Goal: Task Accomplishment & Management: Complete application form

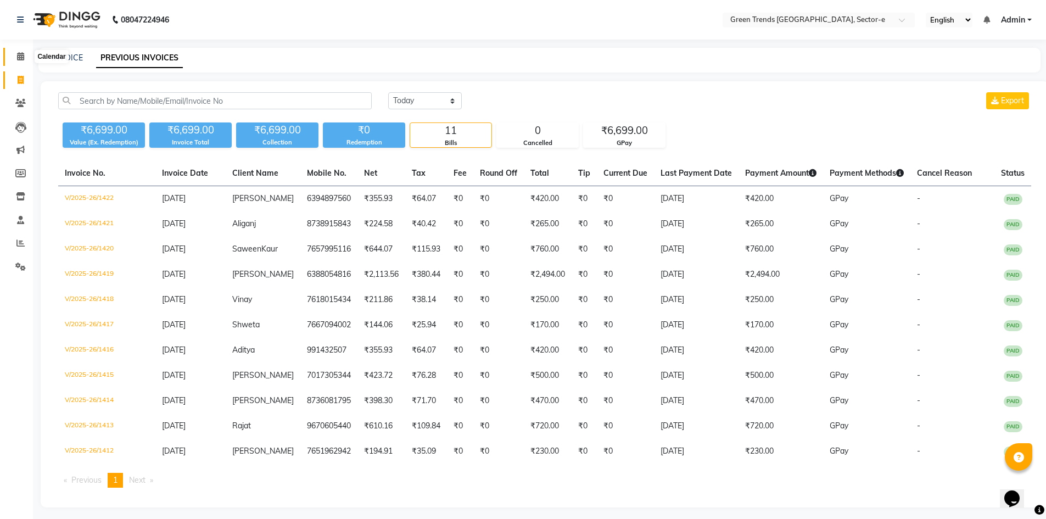
drag, startPoint x: 23, startPoint y: 56, endPoint x: 32, endPoint y: 62, distance: 11.6
click at [22, 55] on icon at bounding box center [20, 56] width 7 height 8
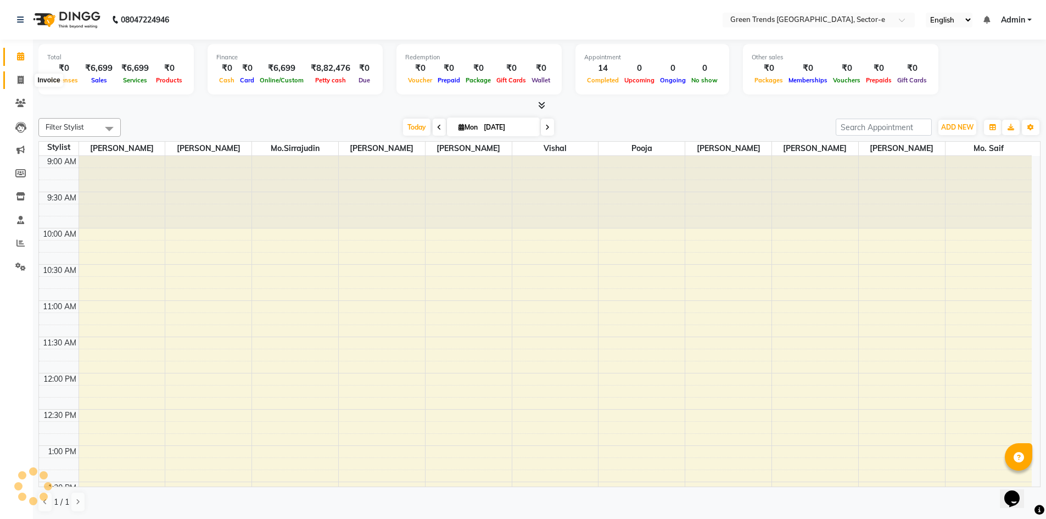
click at [19, 77] on icon at bounding box center [21, 80] width 6 height 8
select select "service"
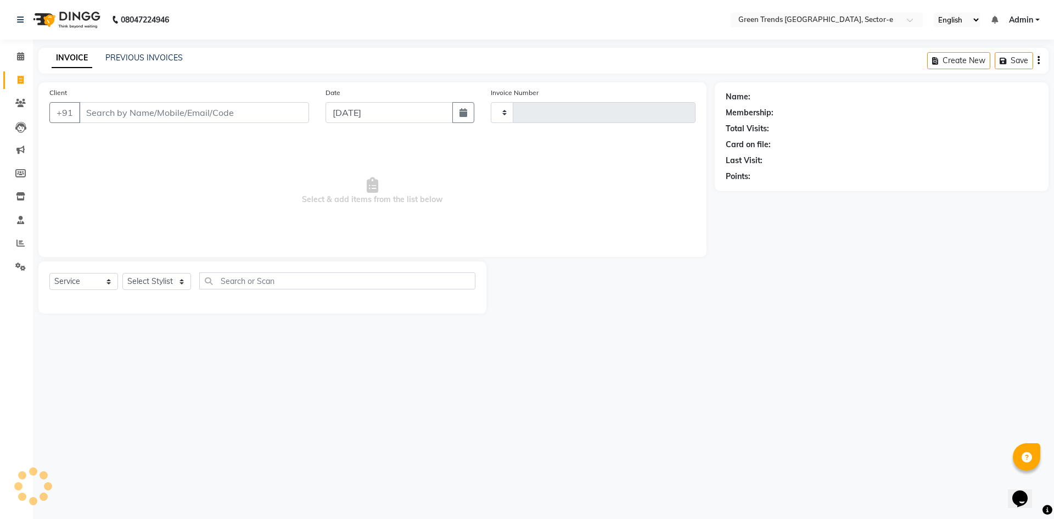
type input "1423"
select select "7023"
click at [209, 113] on input "Client" at bounding box center [194, 112] width 230 height 21
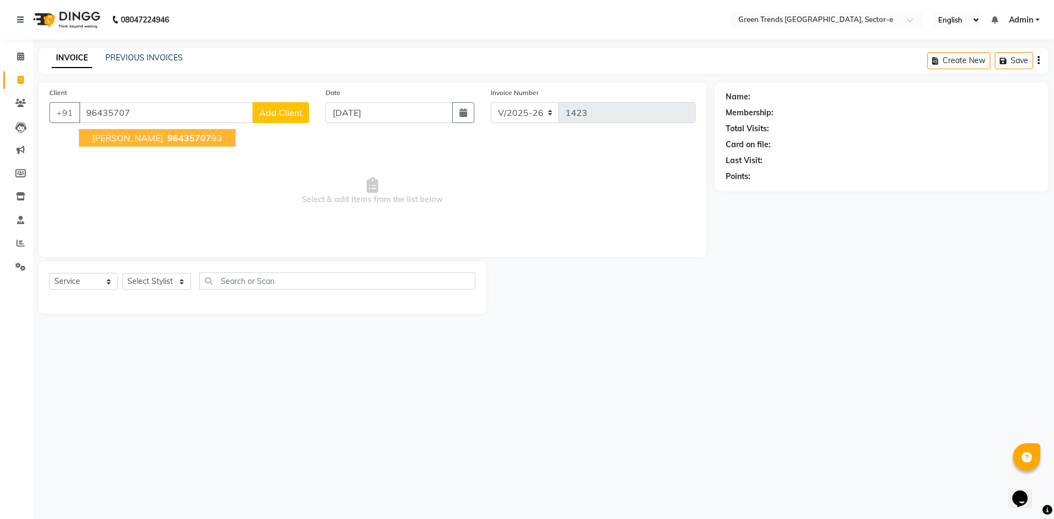
click at [185, 139] on button "[PERSON_NAME] 96435707 93" at bounding box center [157, 138] width 156 height 18
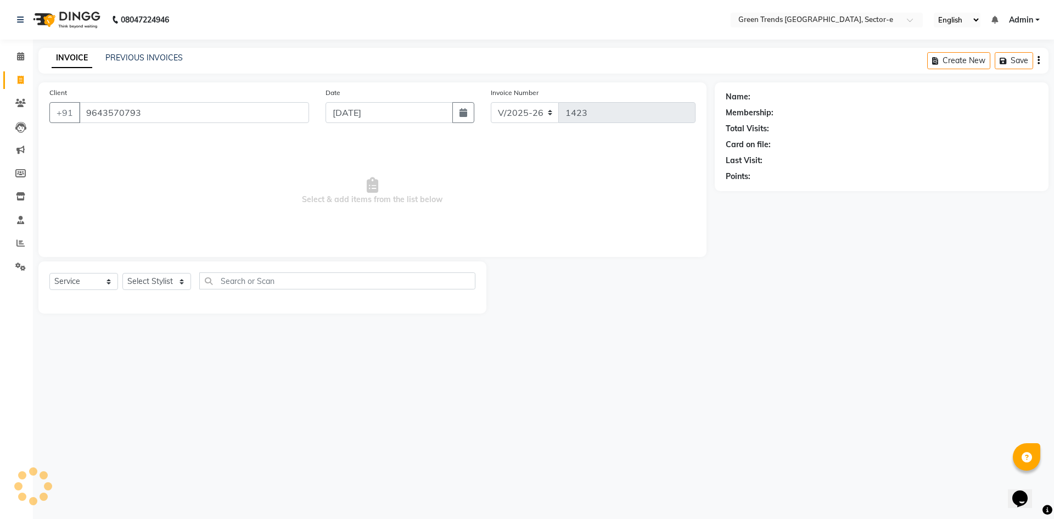
type input "9643570793"
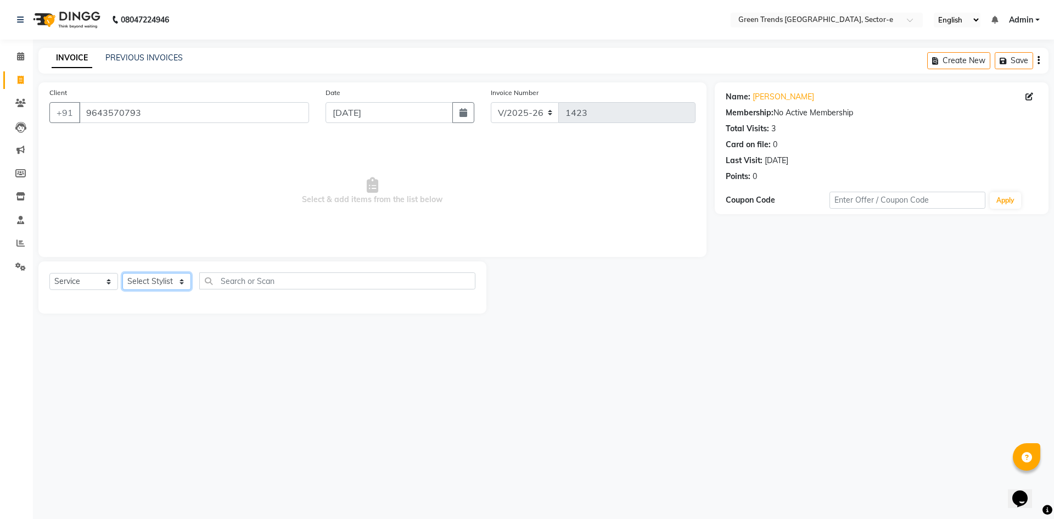
click at [136, 285] on select "Select Stylist [PERSON_NAME] [PERSON_NAME] Mo. [PERSON_NAME].[PERSON_NAME] [PER…" at bounding box center [156, 281] width 69 height 17
select select "58754"
click at [122, 273] on select "Select Stylist [PERSON_NAME] [PERSON_NAME] Mo. [PERSON_NAME].[PERSON_NAME] [PER…" at bounding box center [156, 281] width 69 height 17
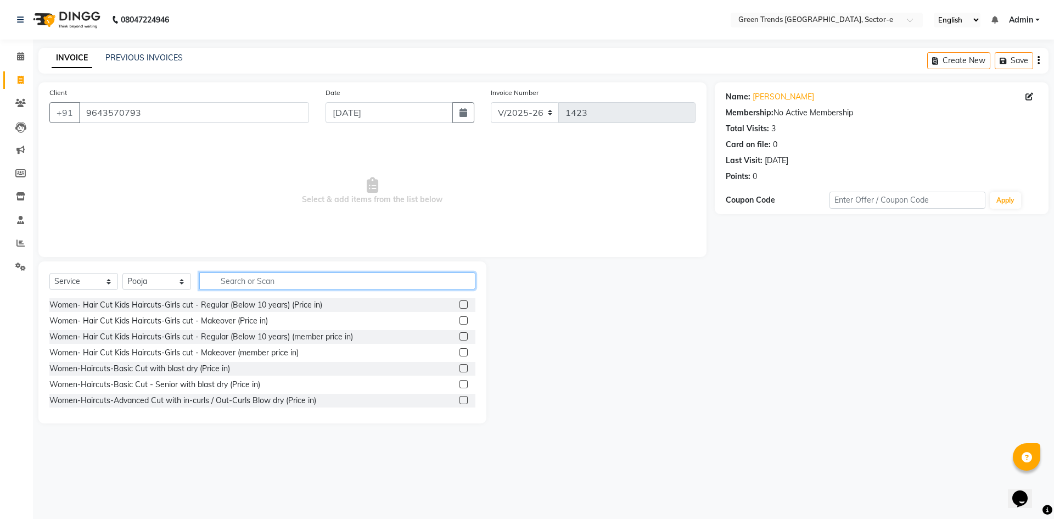
click at [334, 278] on input "text" at bounding box center [337, 280] width 276 height 17
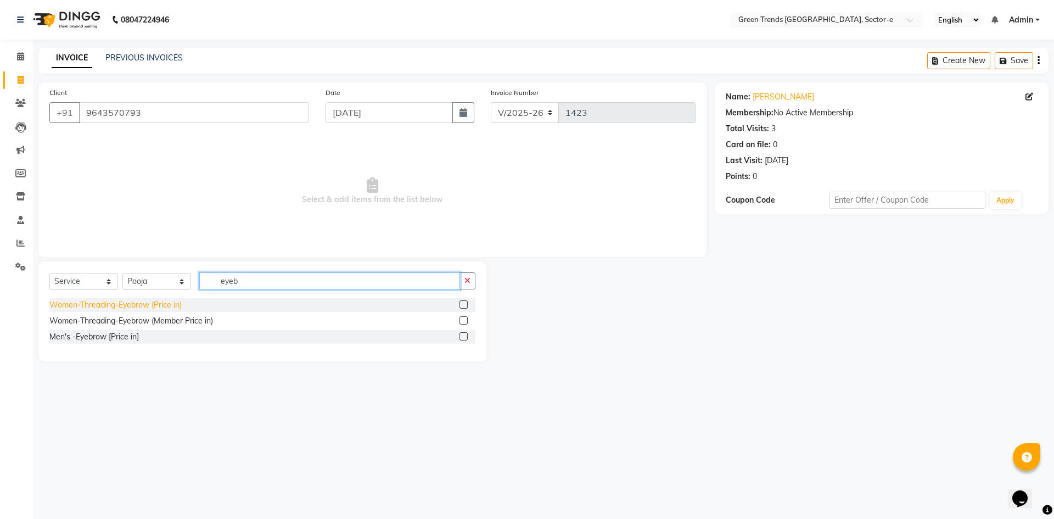
type input "eyeb"
click at [115, 308] on div "Women-Threading-Eyebrow (Price in)" at bounding box center [115, 305] width 132 height 12
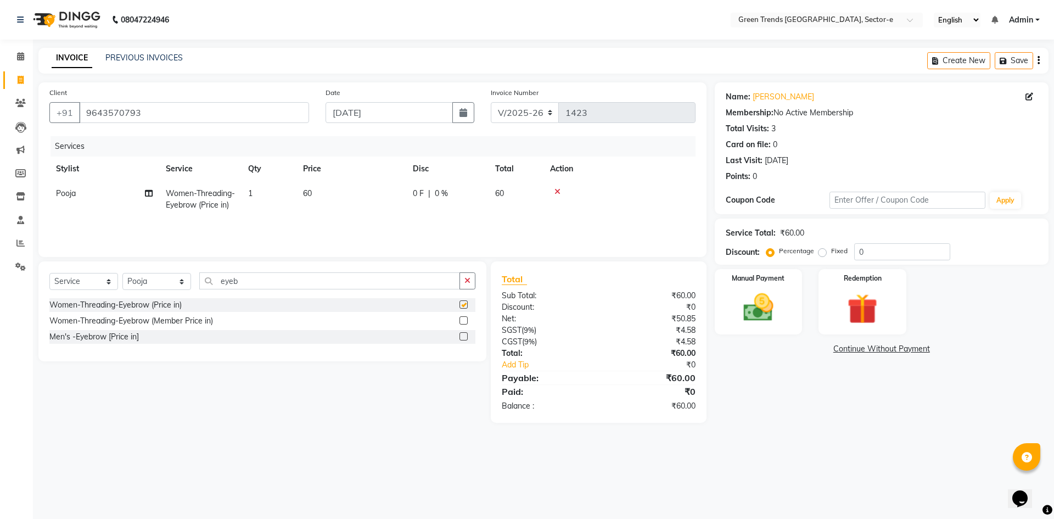
checkbox input "false"
click at [298, 278] on input "eyeb" at bounding box center [329, 280] width 261 height 17
type input "e"
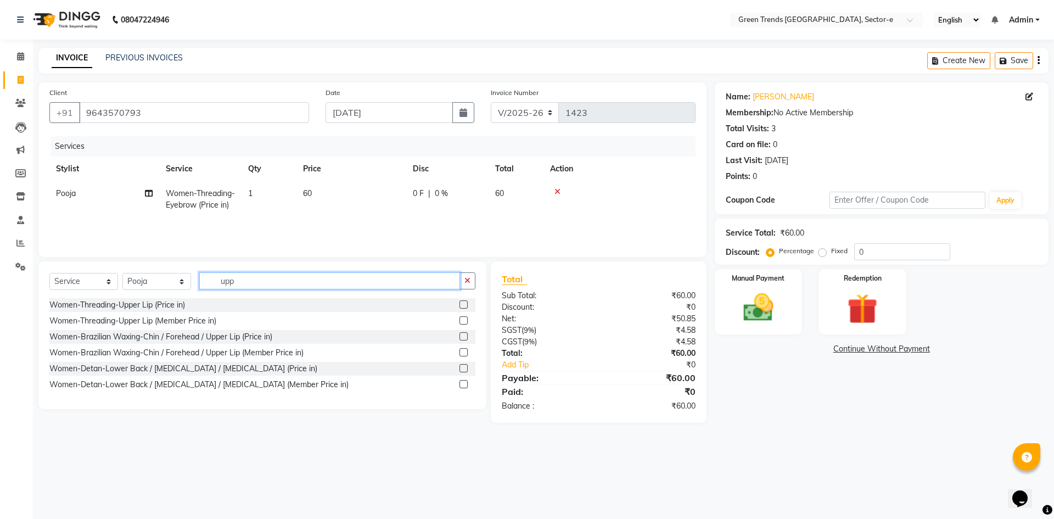
type input "upp"
click at [165, 313] on div "Women-Threading-Upper Lip (Price in) Women-Threading-Upper Lip (Member Price in…" at bounding box center [262, 346] width 426 height 96
click at [167, 306] on div "Women-Threading-Upper Lip (Price in)" at bounding box center [117, 305] width 136 height 12
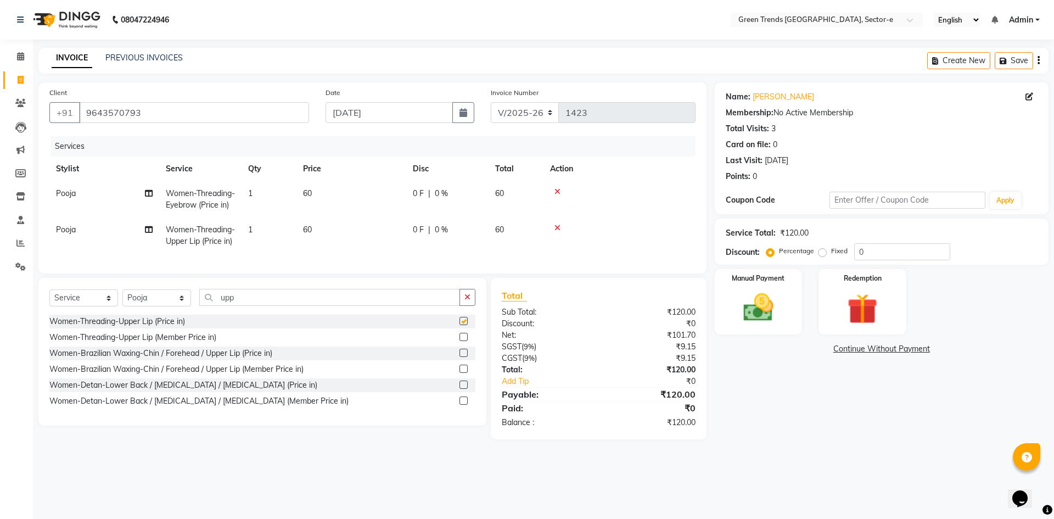
checkbox input "false"
click at [244, 306] on input "upp" at bounding box center [329, 297] width 261 height 17
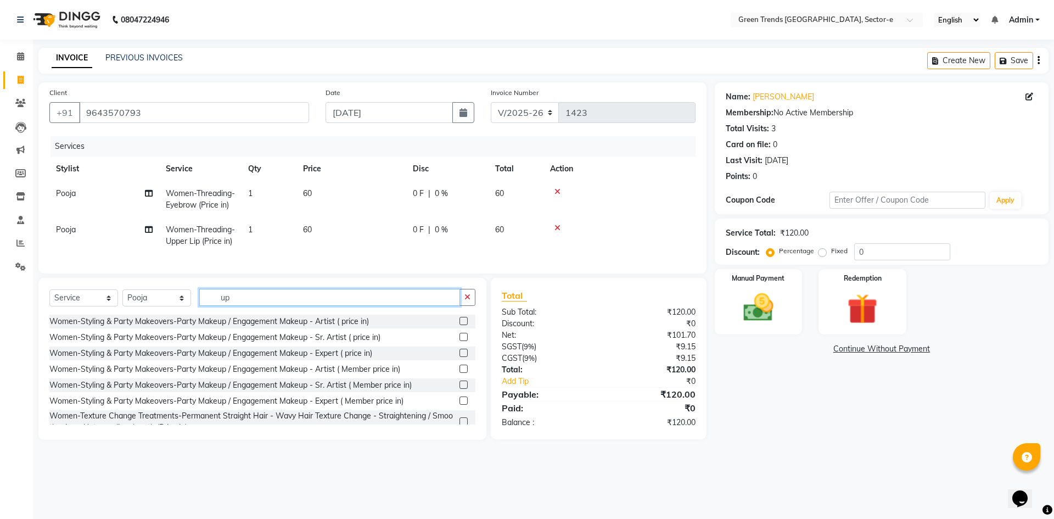
type input "u"
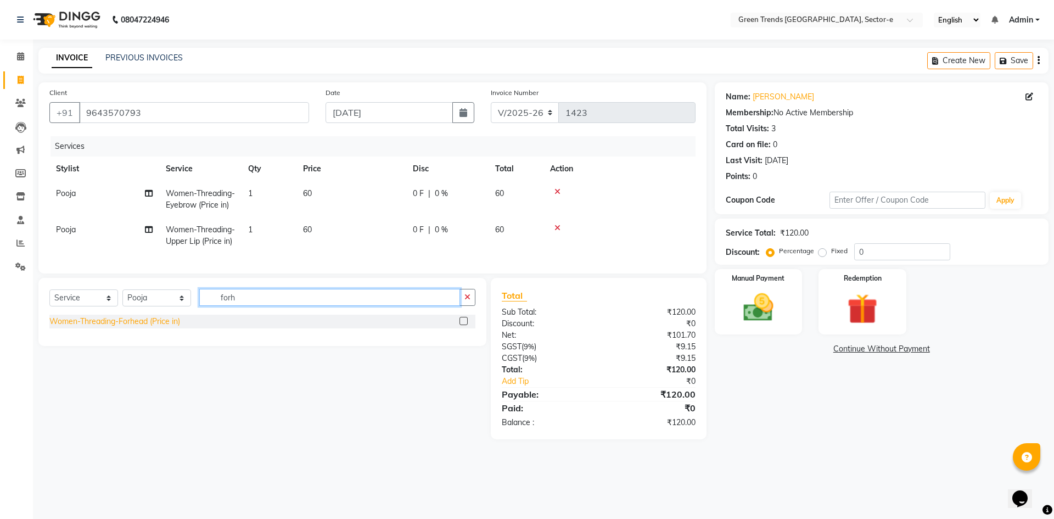
type input "forh"
click at [119, 327] on div "Women-Threading-Forhead (Price in)" at bounding box center [114, 322] width 131 height 12
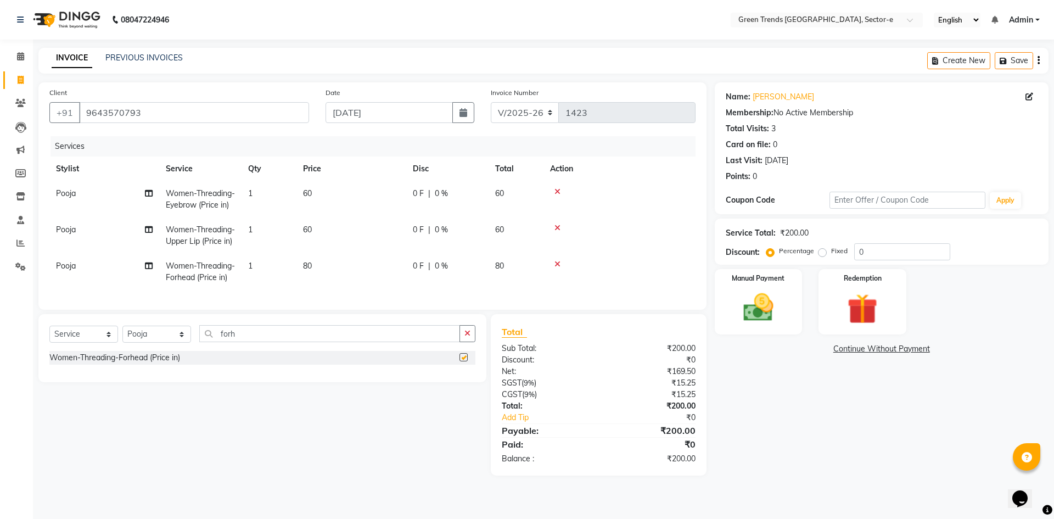
checkbox input "false"
click at [398, 342] on input "forh" at bounding box center [329, 333] width 261 height 17
type input "f"
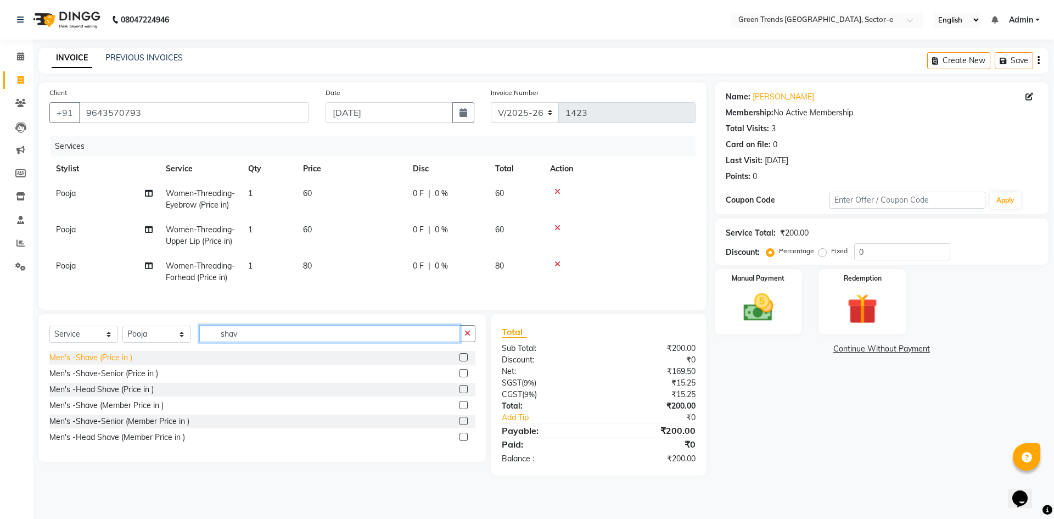
type input "shav"
click at [57, 363] on div "Men's -Shave (Price in )" at bounding box center [90, 358] width 83 height 12
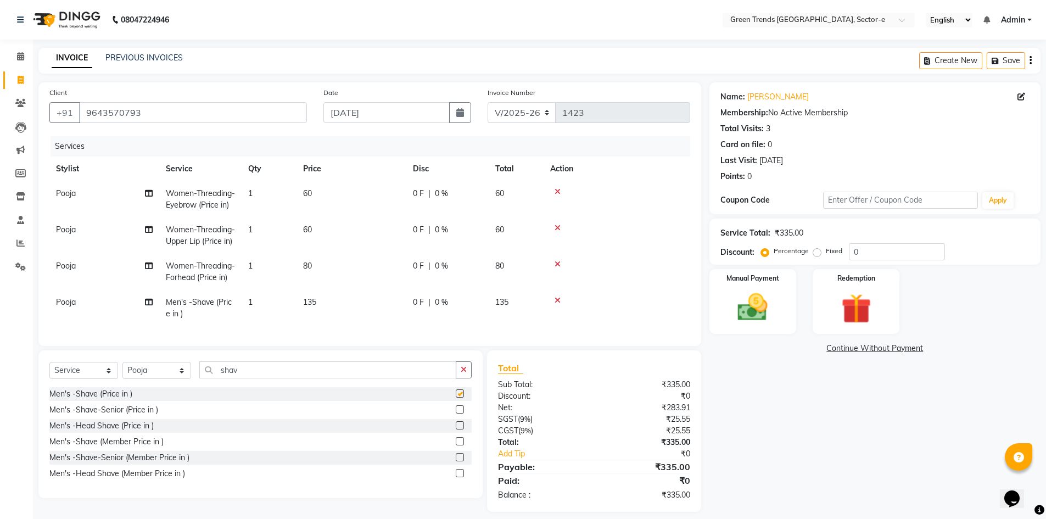
checkbox input "false"
click at [826, 251] on label "Fixed" at bounding box center [834, 251] width 16 height 10
click at [819, 251] on input "Fixed" at bounding box center [819, 251] width 8 height 8
radio input "true"
click at [883, 244] on input "0" at bounding box center [897, 251] width 96 height 17
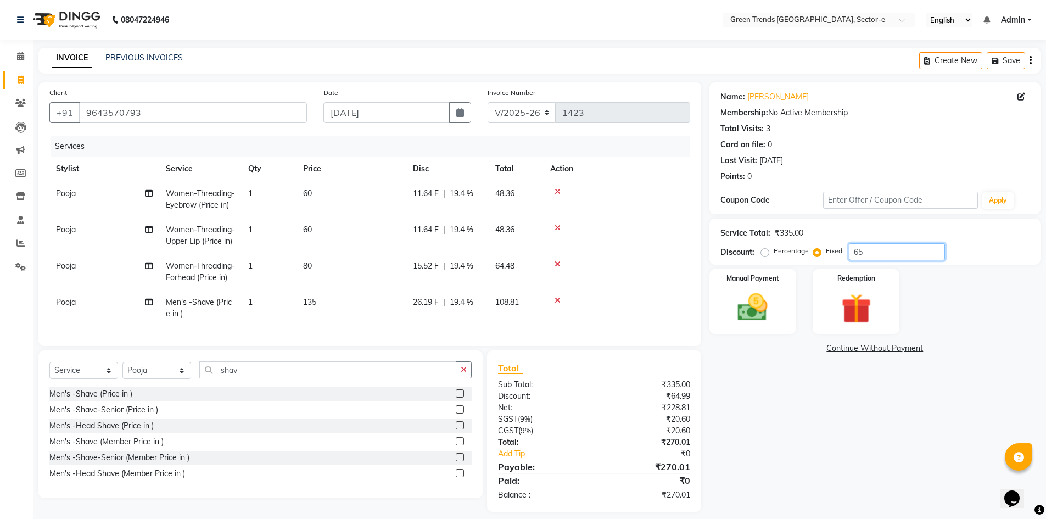
type input "65"
click at [590, 436] on div "CGST ( 9% )" at bounding box center [542, 431] width 104 height 12
click at [749, 319] on img at bounding box center [752, 307] width 51 height 36
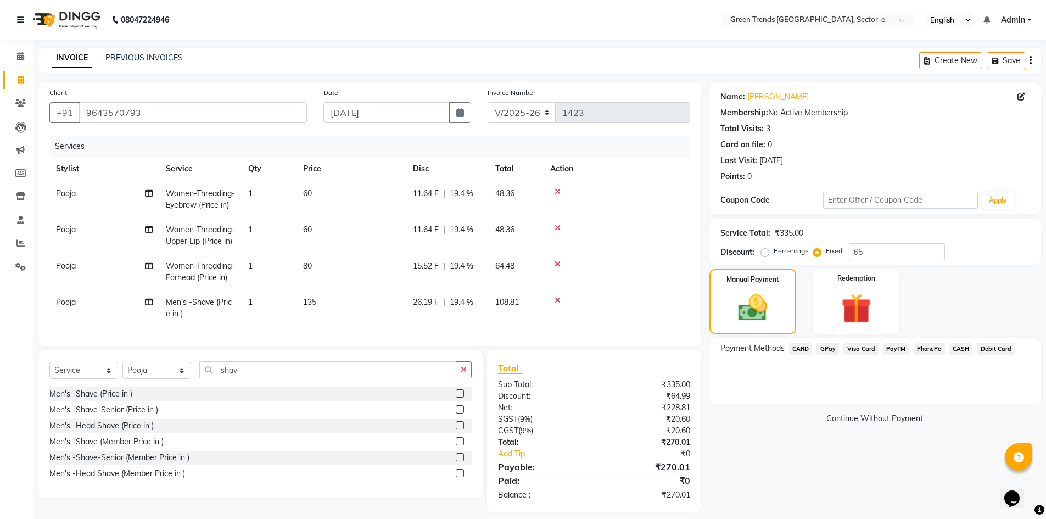
click at [824, 349] on span "GPay" at bounding box center [827, 349] width 23 height 13
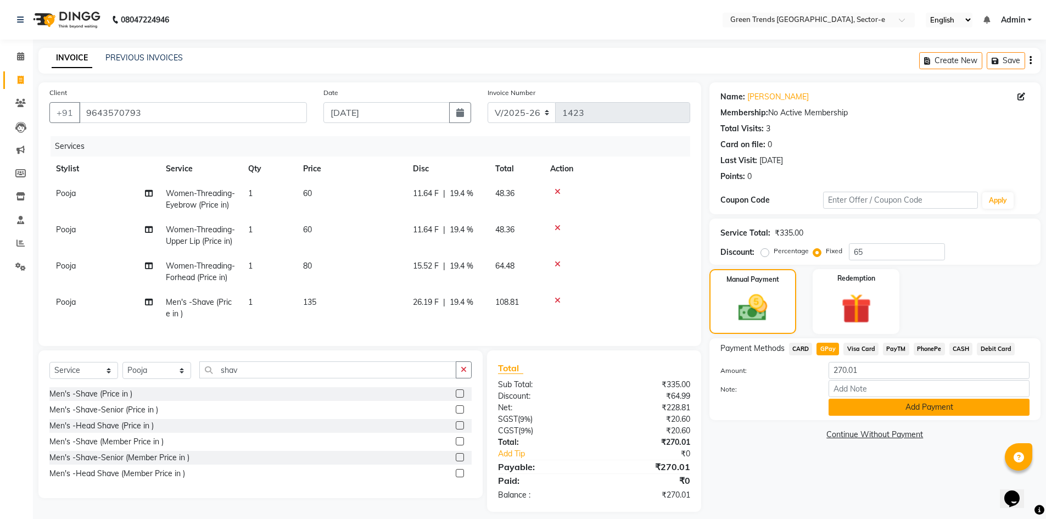
click at [848, 411] on button "Add Payment" at bounding box center [928, 407] width 201 height 17
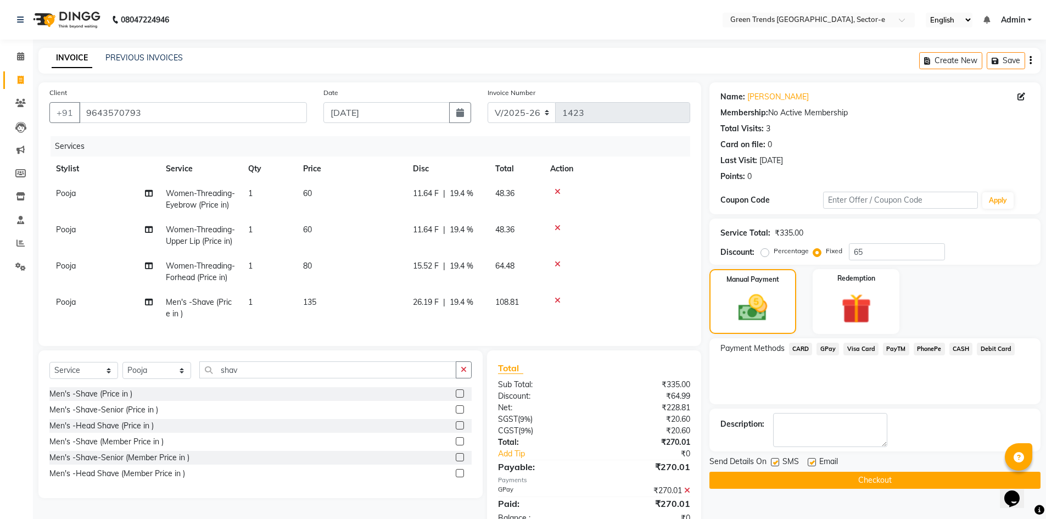
click at [813, 462] on label at bounding box center [812, 462] width 8 height 8
click at [813, 462] on input "checkbox" at bounding box center [811, 462] width 7 height 7
checkbox input "false"
click at [776, 462] on label at bounding box center [775, 462] width 8 height 8
click at [776, 462] on input "checkbox" at bounding box center [774, 462] width 7 height 7
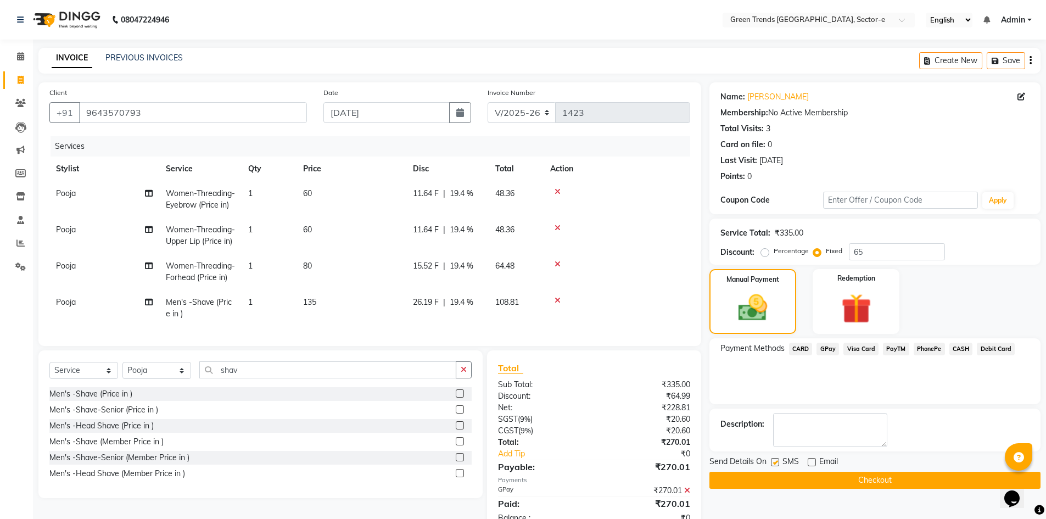
checkbox input "false"
click at [783, 475] on button "Checkout" at bounding box center [874, 480] width 331 height 17
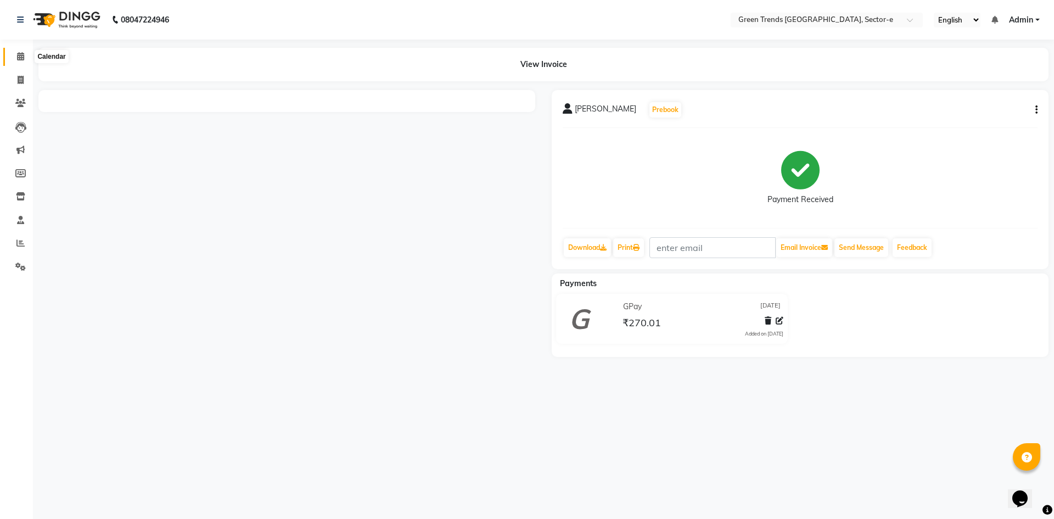
click at [18, 60] on icon at bounding box center [20, 56] width 7 height 8
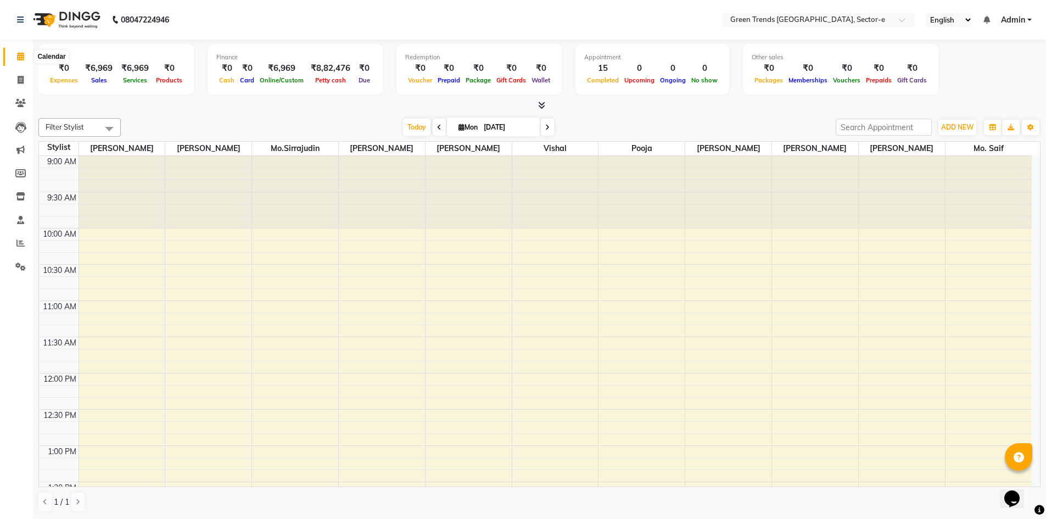
click at [18, 55] on icon at bounding box center [20, 56] width 7 height 8
click at [22, 81] on icon at bounding box center [21, 80] width 6 height 8
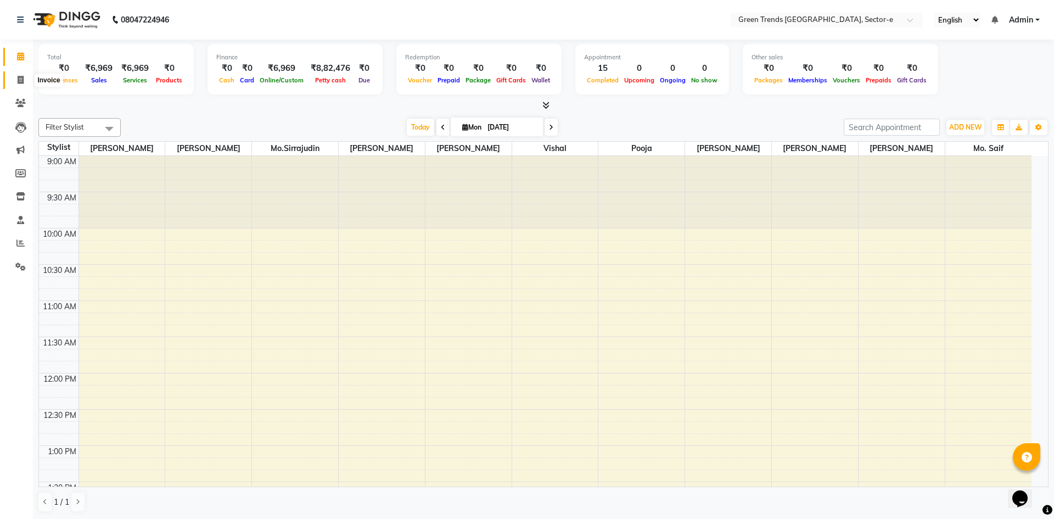
select select "service"
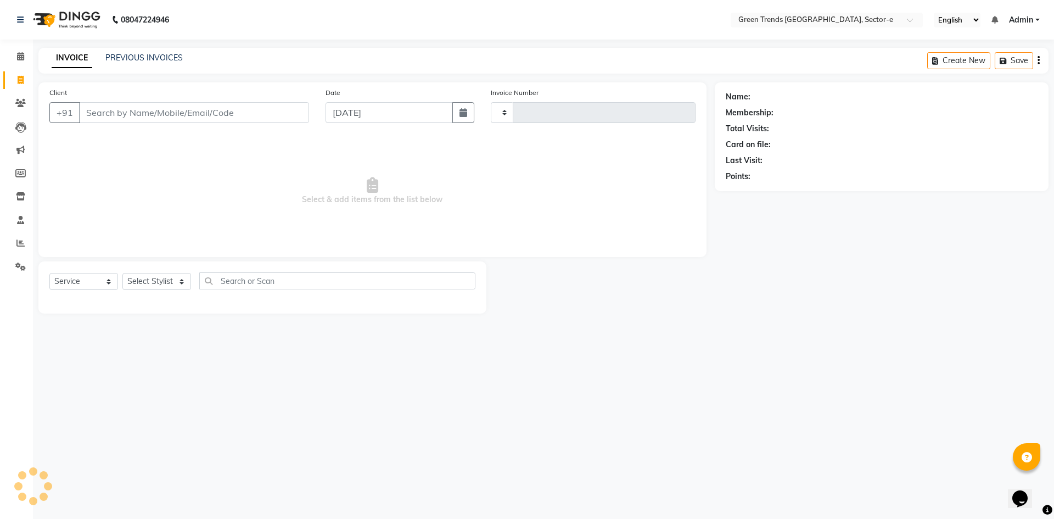
type input "1424"
select select "7023"
click at [126, 60] on link "PREVIOUS INVOICES" at bounding box center [143, 58] width 77 height 10
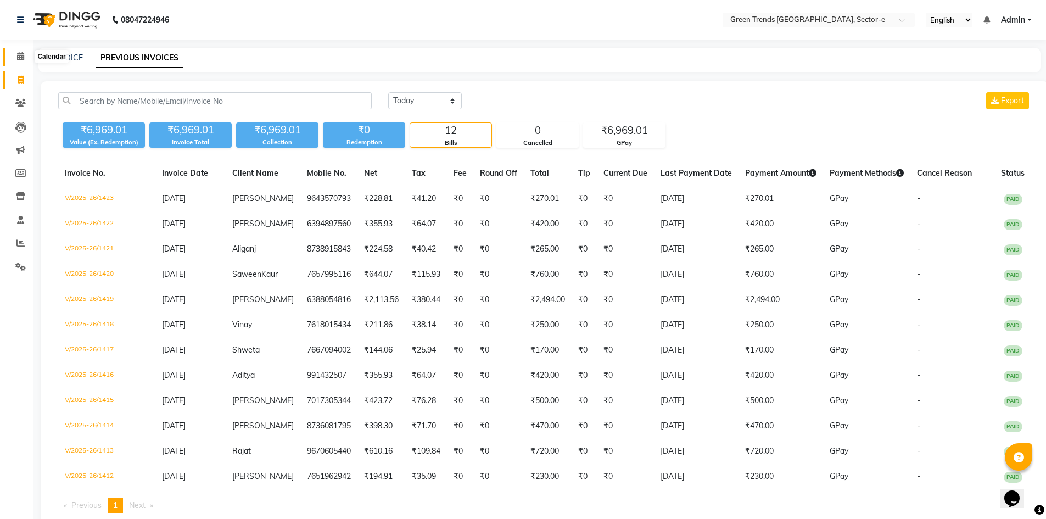
click at [21, 58] on icon at bounding box center [20, 56] width 7 height 8
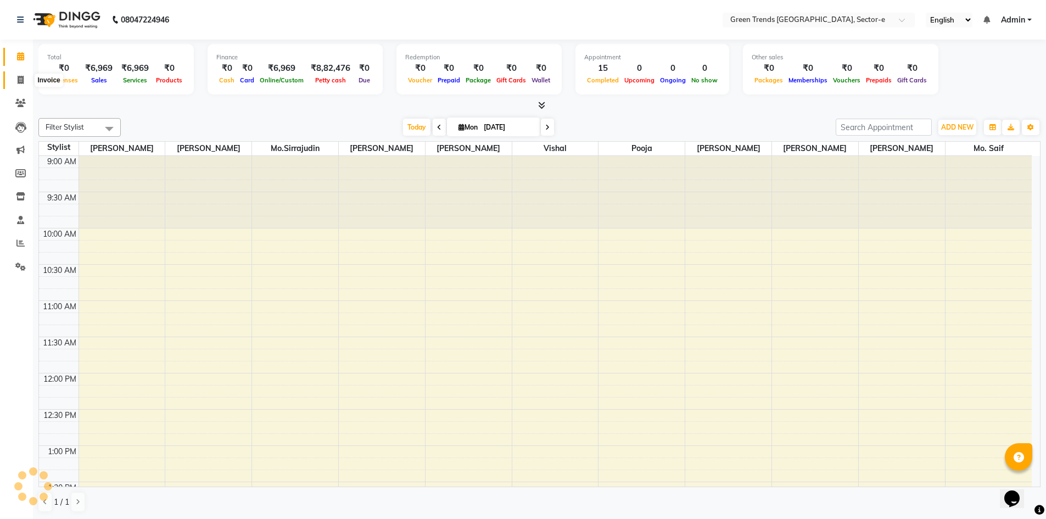
click at [21, 74] on span at bounding box center [20, 80] width 19 height 13
select select "service"
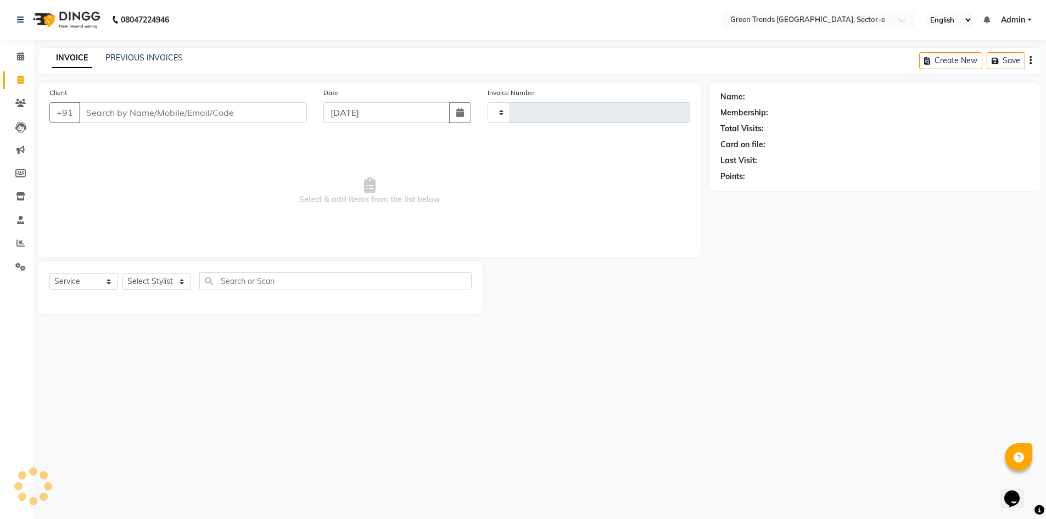
type input "1424"
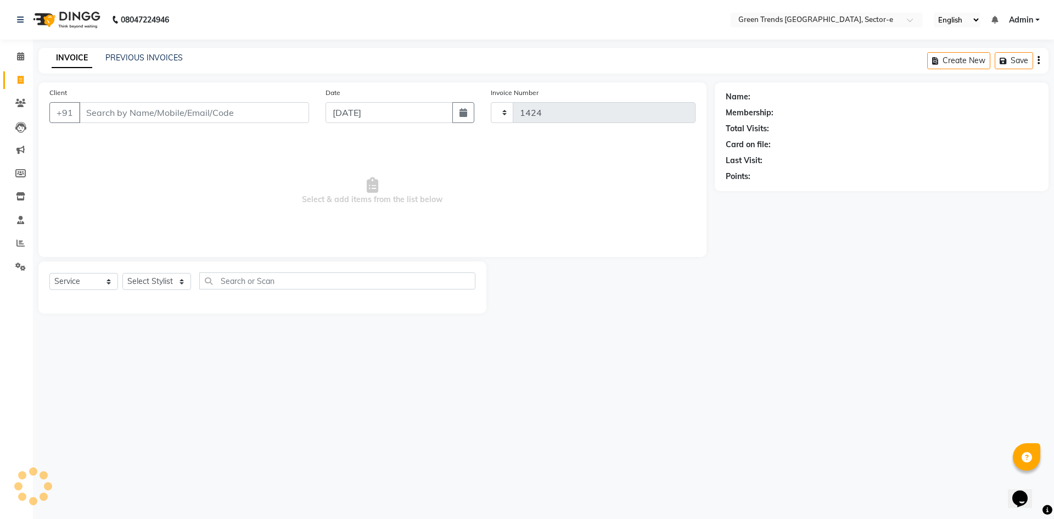
select select "7023"
click at [127, 107] on input "Client" at bounding box center [194, 112] width 230 height 21
click at [192, 103] on input "Client" at bounding box center [194, 112] width 230 height 21
type input "9198046944"
click at [272, 116] on span "Add Client" at bounding box center [280, 112] width 43 height 11
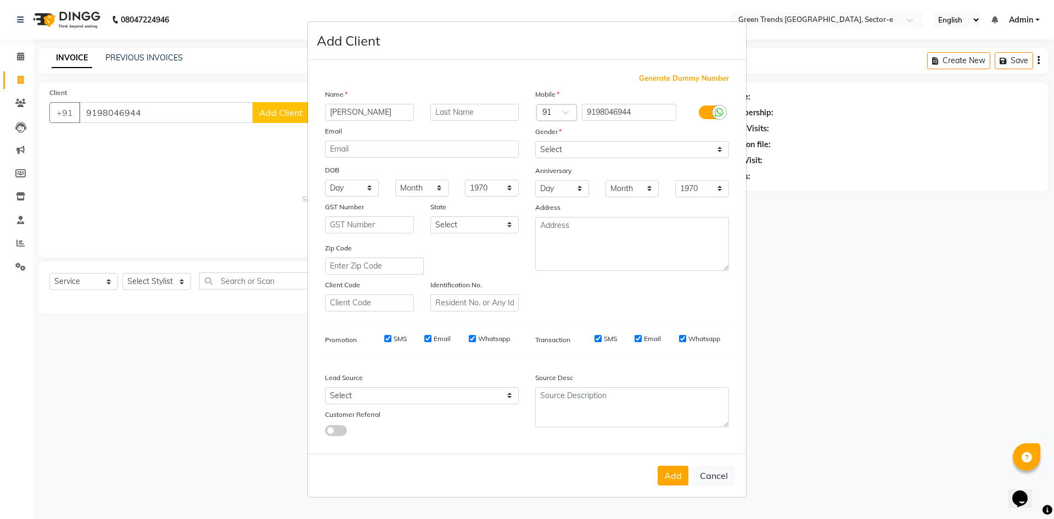
type input "[PERSON_NAME]"
drag, startPoint x: 643, startPoint y: 148, endPoint x: 607, endPoint y: 148, distance: 36.2
click at [643, 148] on select "Select [DEMOGRAPHIC_DATA] [DEMOGRAPHIC_DATA] Other Prefer Not To Say" at bounding box center [632, 149] width 194 height 17
select select "[DEMOGRAPHIC_DATA]"
click at [535, 141] on select "Select [DEMOGRAPHIC_DATA] [DEMOGRAPHIC_DATA] Other Prefer Not To Say" at bounding box center [632, 149] width 194 height 17
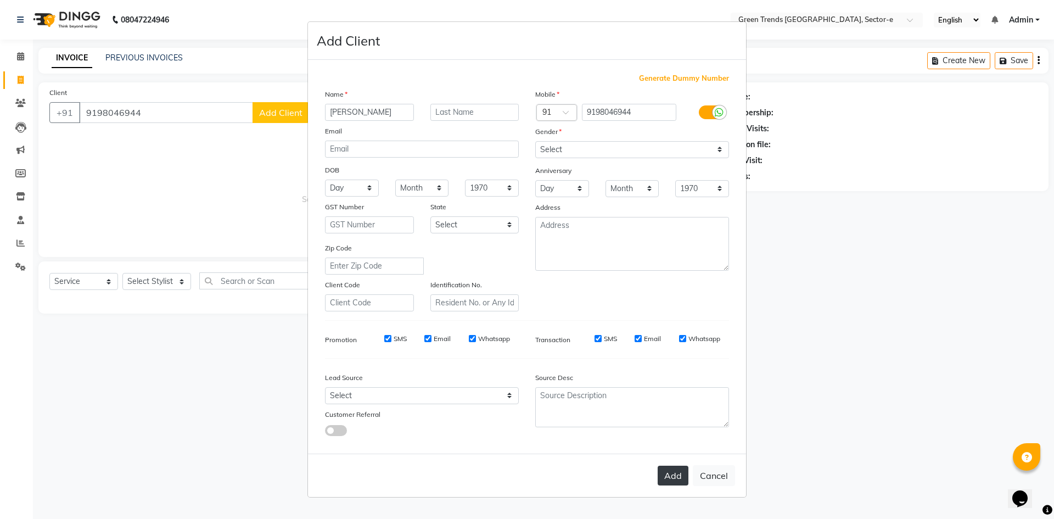
click at [681, 471] on button "Add" at bounding box center [673, 476] width 31 height 20
select select
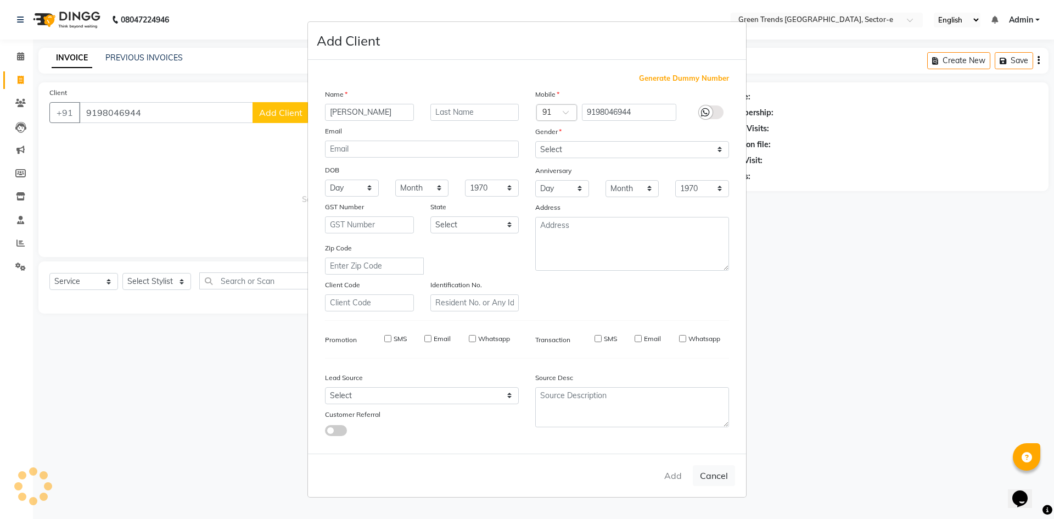
select select
checkbox input "false"
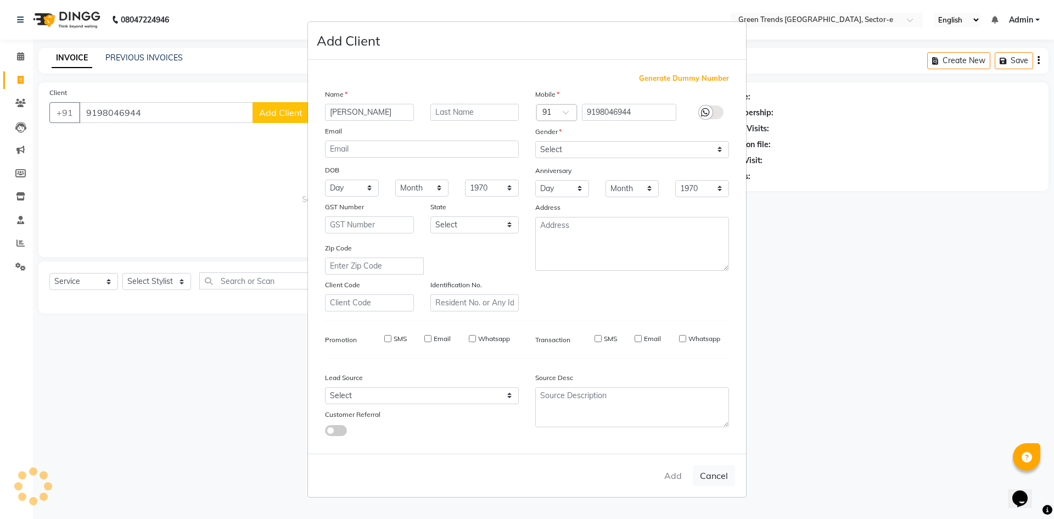
checkbox input "false"
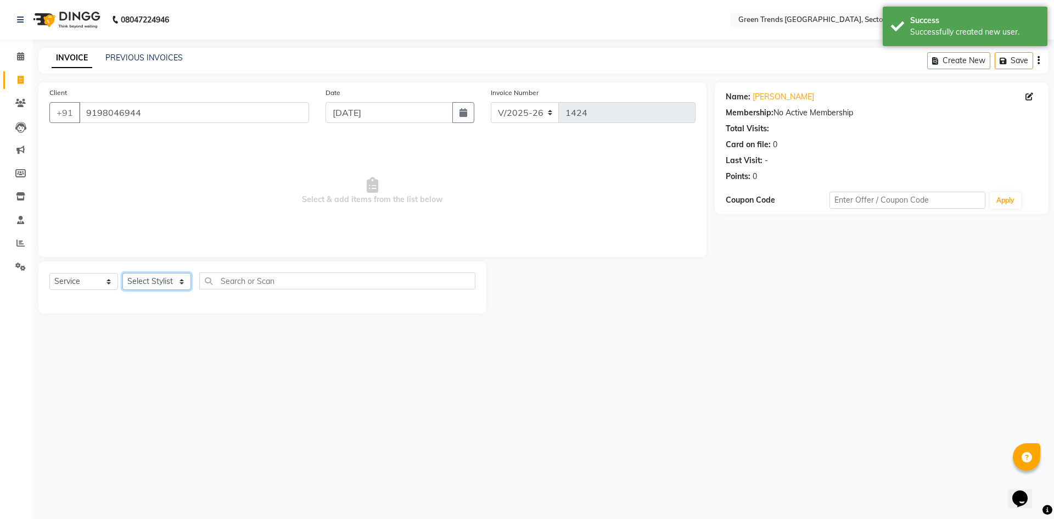
click at [175, 284] on select "Select Stylist [PERSON_NAME] [PERSON_NAME] Mo. [PERSON_NAME].[PERSON_NAME] [PER…" at bounding box center [156, 281] width 69 height 17
select select "58751"
click at [122, 273] on select "Select Stylist [PERSON_NAME] [PERSON_NAME] Mo. [PERSON_NAME].[PERSON_NAME] [PER…" at bounding box center [156, 281] width 69 height 17
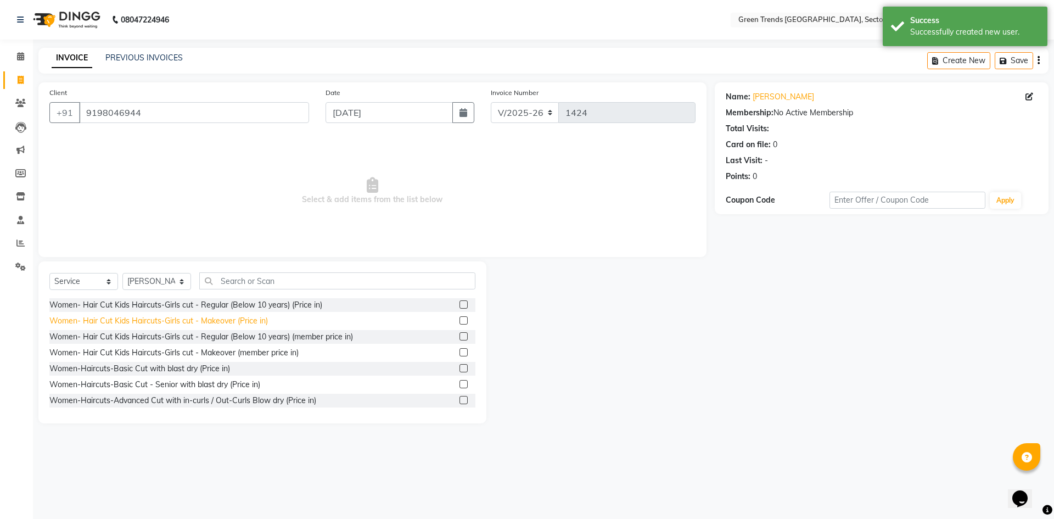
click at [223, 323] on div "Women- Hair Cut Kids Haircuts-Girls cut - Makeover (Price in)" at bounding box center [158, 321] width 219 height 12
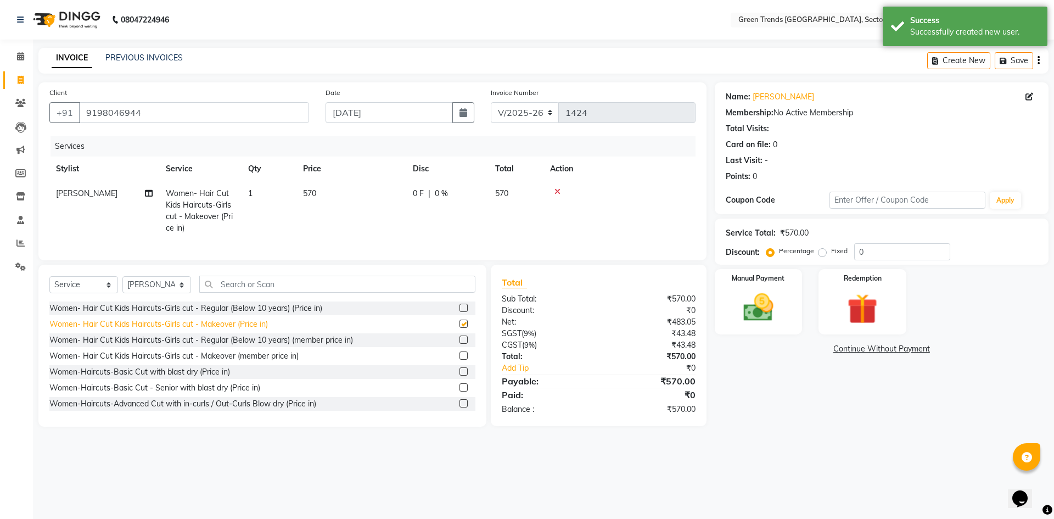
checkbox input "false"
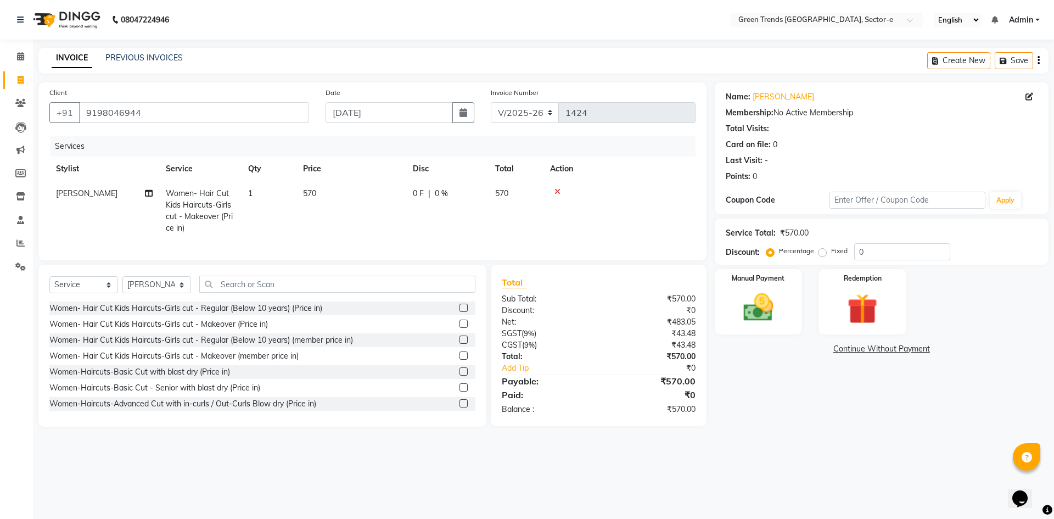
click at [555, 191] on icon at bounding box center [557, 192] width 6 height 8
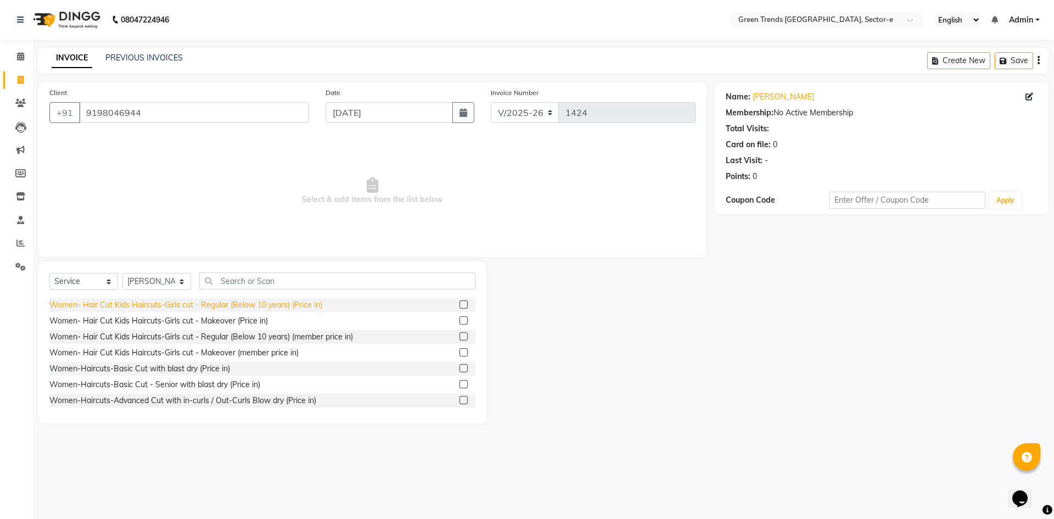
click at [180, 310] on div "Women- Hair Cut Kids Haircuts-Girls cut - Regular (Below 10 years) (Price in)" at bounding box center [185, 305] width 273 height 12
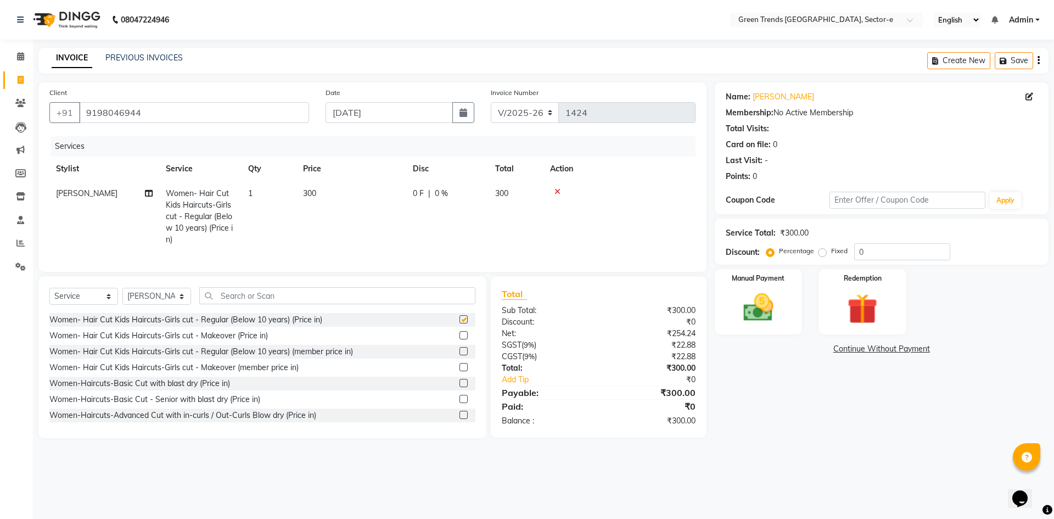
checkbox input "false"
click at [758, 293] on img at bounding box center [758, 307] width 51 height 36
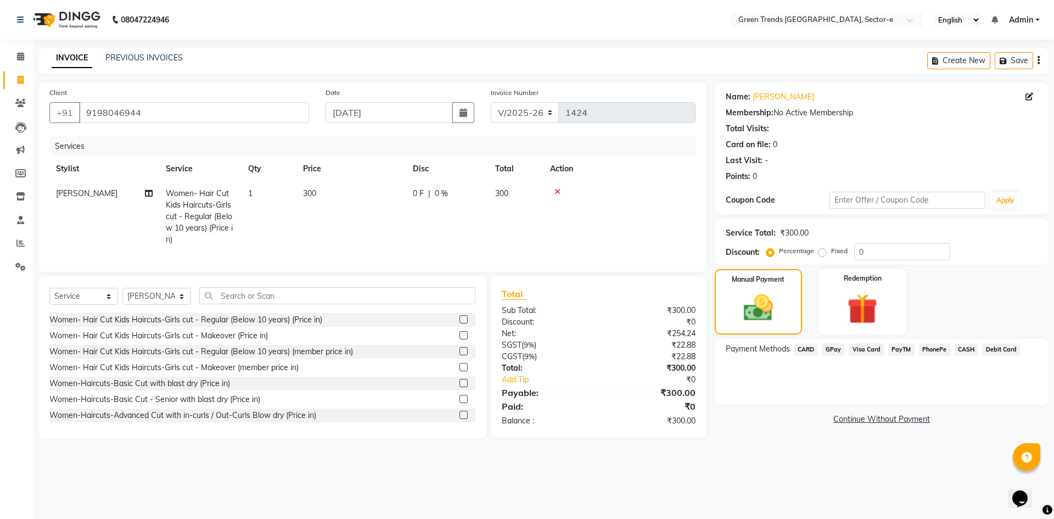
click at [837, 350] on span "GPay" at bounding box center [833, 349] width 23 height 13
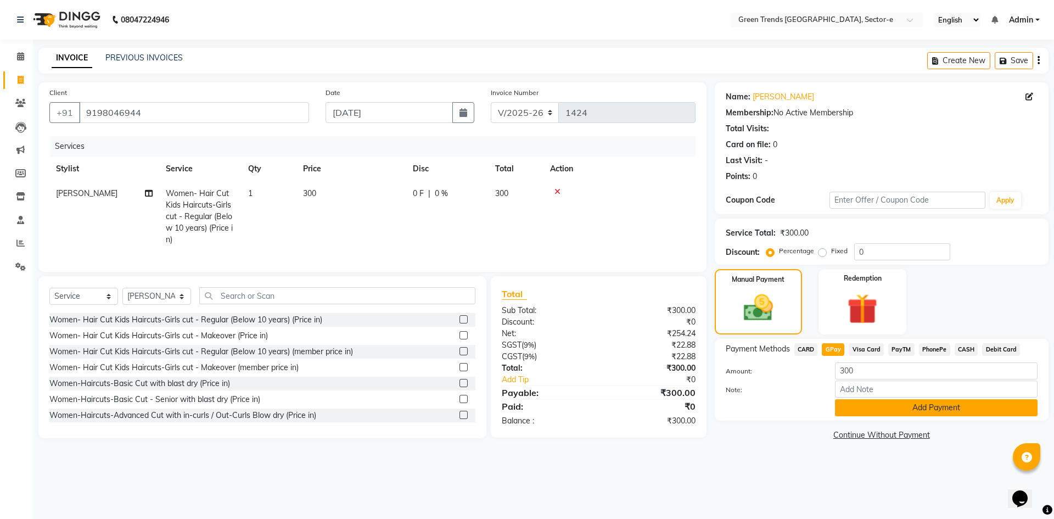
click at [856, 406] on button "Add Payment" at bounding box center [936, 407] width 203 height 17
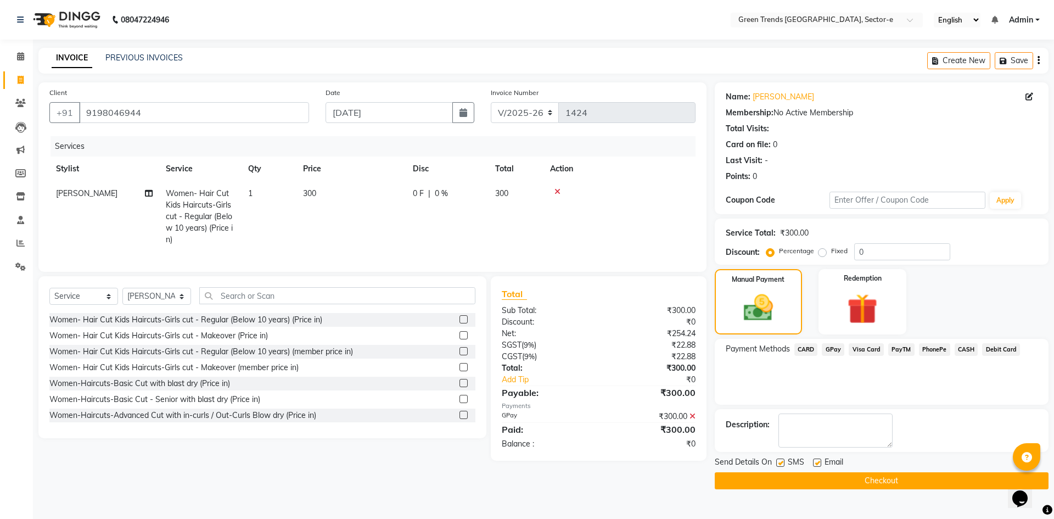
drag, startPoint x: 817, startPoint y: 462, endPoint x: 778, endPoint y: 470, distance: 39.2
click at [816, 462] on label at bounding box center [817, 462] width 8 height 8
click at [816, 462] on input "checkbox" at bounding box center [816, 463] width 7 height 7
checkbox input "false"
click at [784, 461] on label at bounding box center [780, 462] width 8 height 8
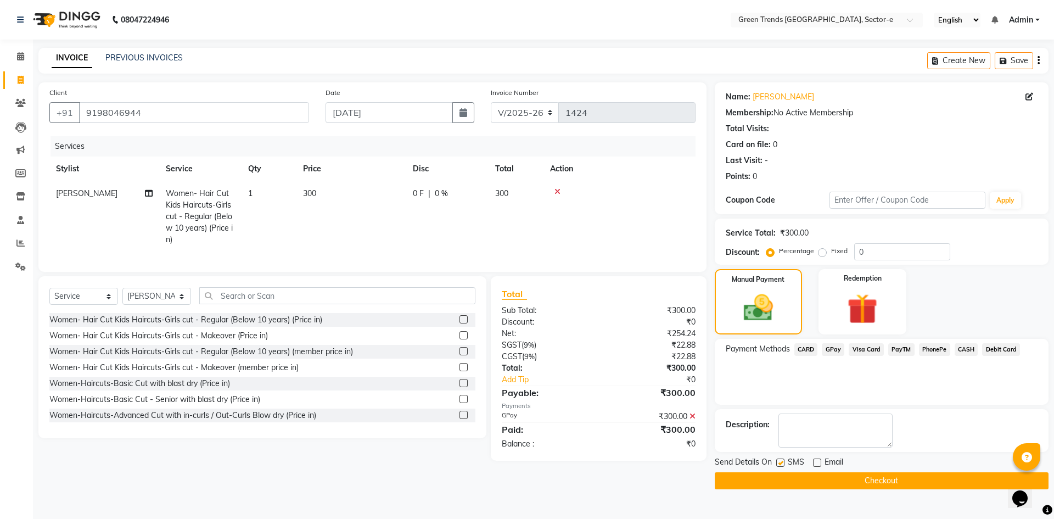
click at [783, 461] on input "checkbox" at bounding box center [779, 463] width 7 height 7
checkbox input "false"
click at [787, 478] on button "Checkout" at bounding box center [882, 480] width 334 height 17
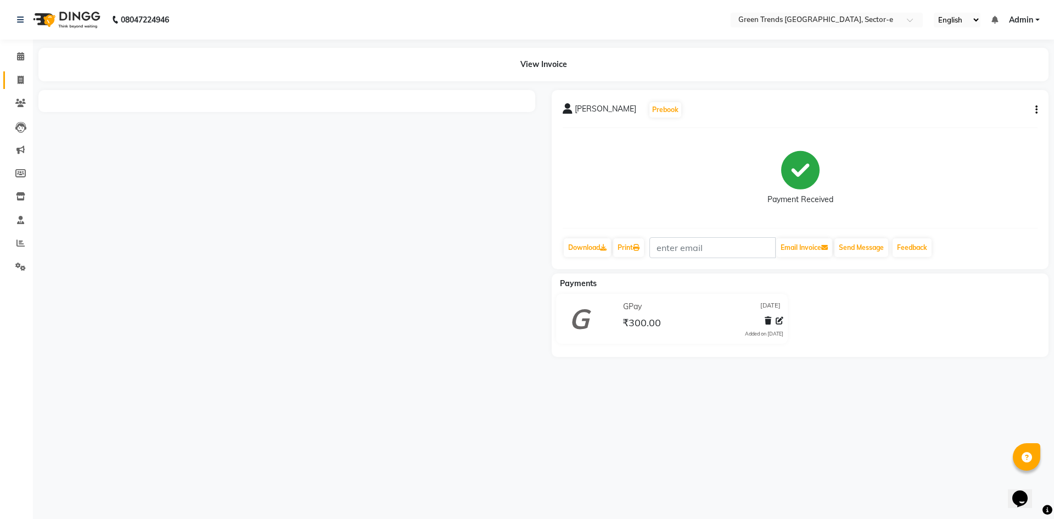
click at [18, 87] on link "Invoice" at bounding box center [16, 80] width 26 height 18
select select "7023"
select select "service"
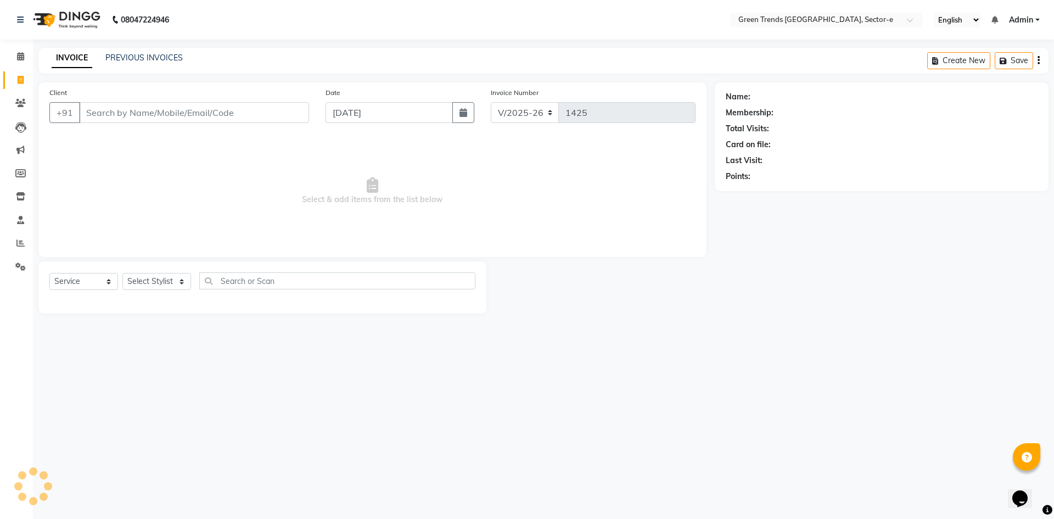
click at [121, 114] on input "Client" at bounding box center [194, 112] width 230 height 21
type input "9044131597"
click at [272, 113] on span "Add Client" at bounding box center [280, 112] width 43 height 11
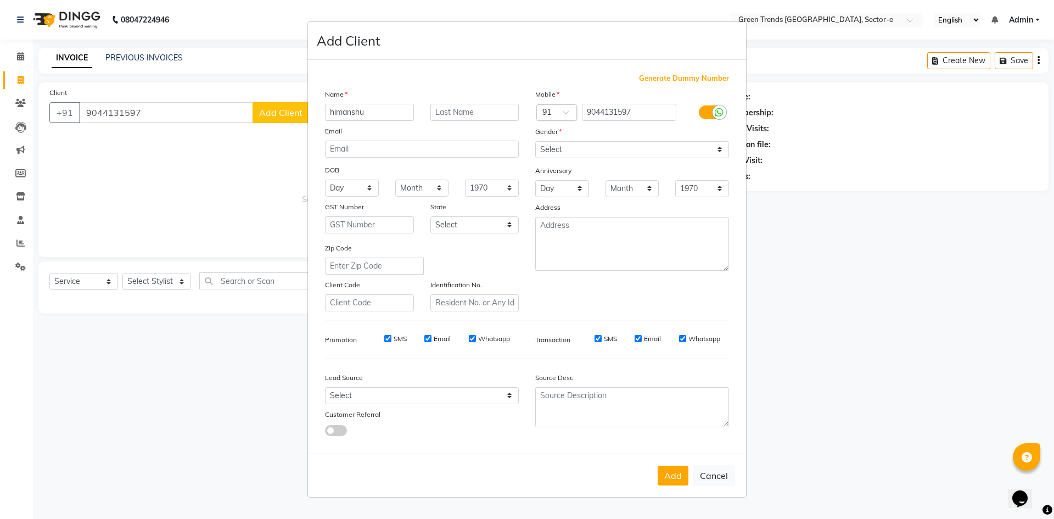
type input "himanshu"
click at [704, 149] on select "Select [DEMOGRAPHIC_DATA] [DEMOGRAPHIC_DATA] Other Prefer Not To Say" at bounding box center [632, 149] width 194 height 17
select select "[DEMOGRAPHIC_DATA]"
click at [535, 141] on select "Select [DEMOGRAPHIC_DATA] [DEMOGRAPHIC_DATA] Other Prefer Not To Say" at bounding box center [632, 149] width 194 height 17
click at [675, 475] on button "Add" at bounding box center [673, 476] width 31 height 20
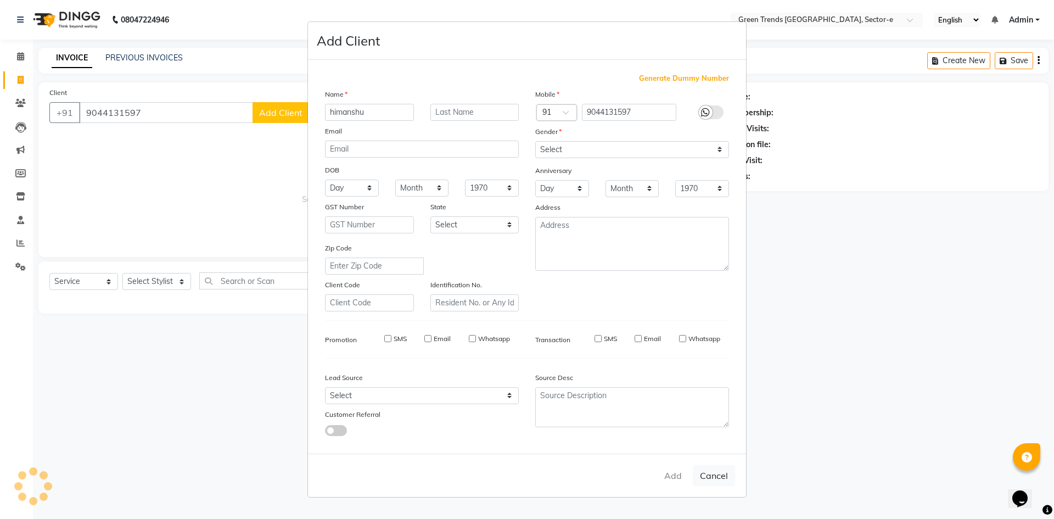
select select
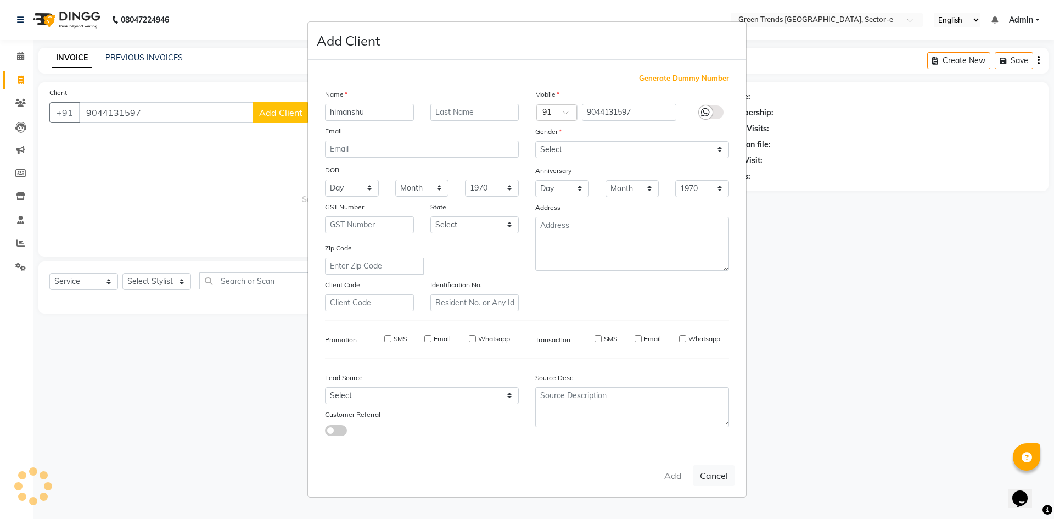
select select
checkbox input "false"
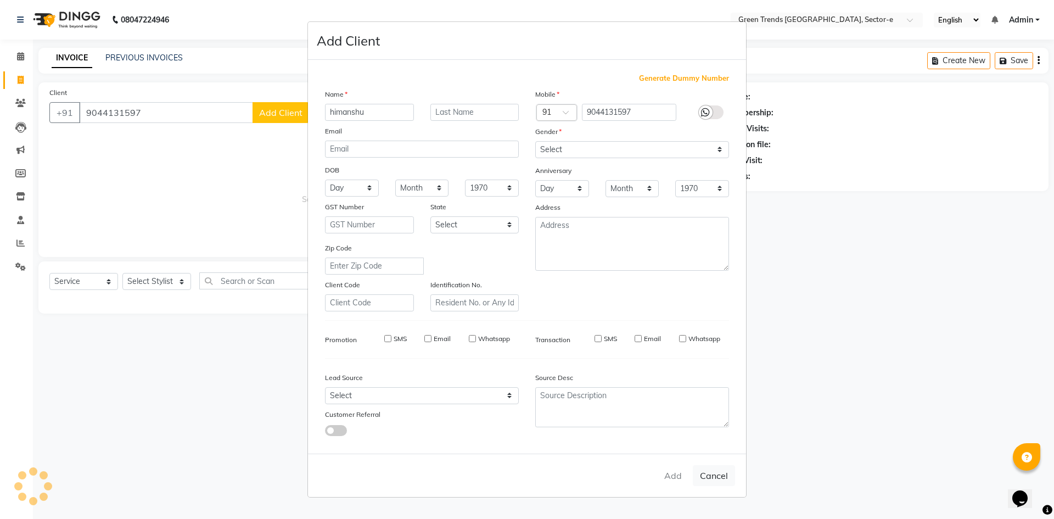
checkbox input "false"
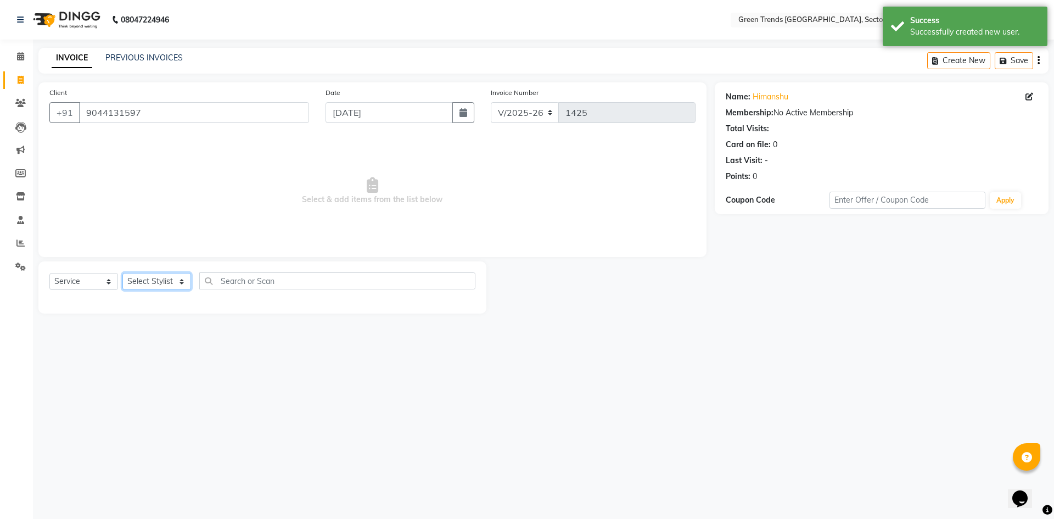
click at [171, 283] on select "Select Stylist [PERSON_NAME] [PERSON_NAME] Mo. [PERSON_NAME].[PERSON_NAME] [PER…" at bounding box center [156, 281] width 69 height 17
select select "58750"
click at [122, 273] on select "Select Stylist [PERSON_NAME] [PERSON_NAME] Mo. [PERSON_NAME].[PERSON_NAME] [PER…" at bounding box center [156, 281] width 69 height 17
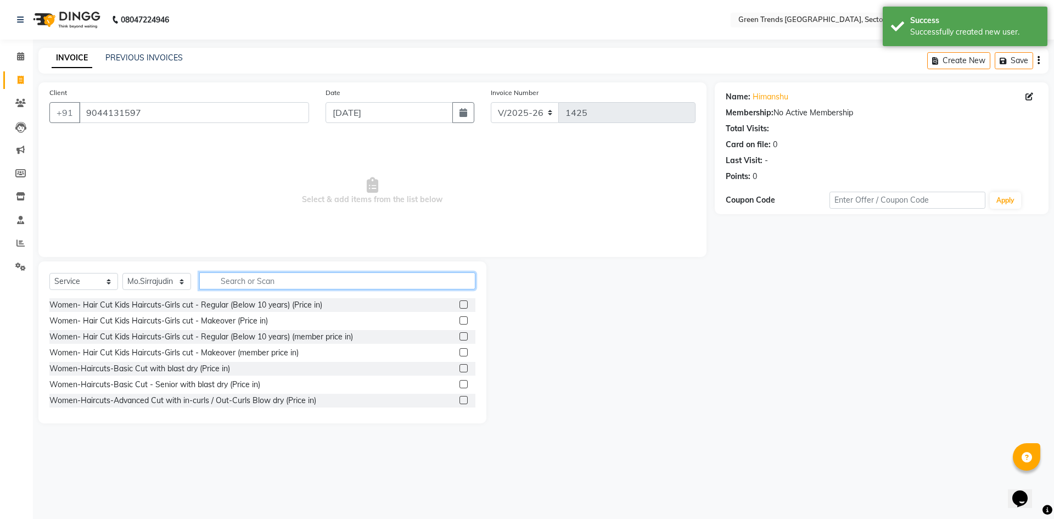
click at [268, 284] on input "text" at bounding box center [337, 280] width 276 height 17
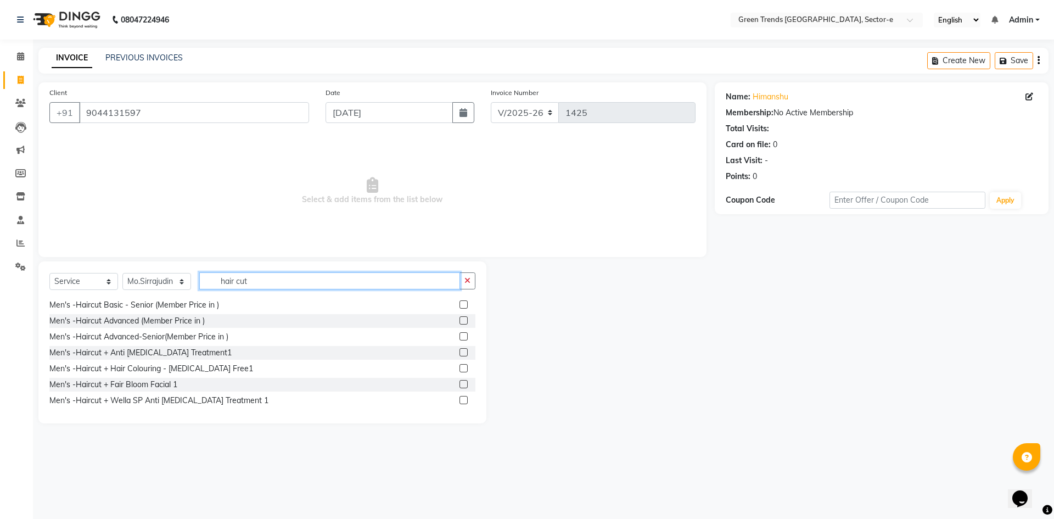
scroll to position [634, 0]
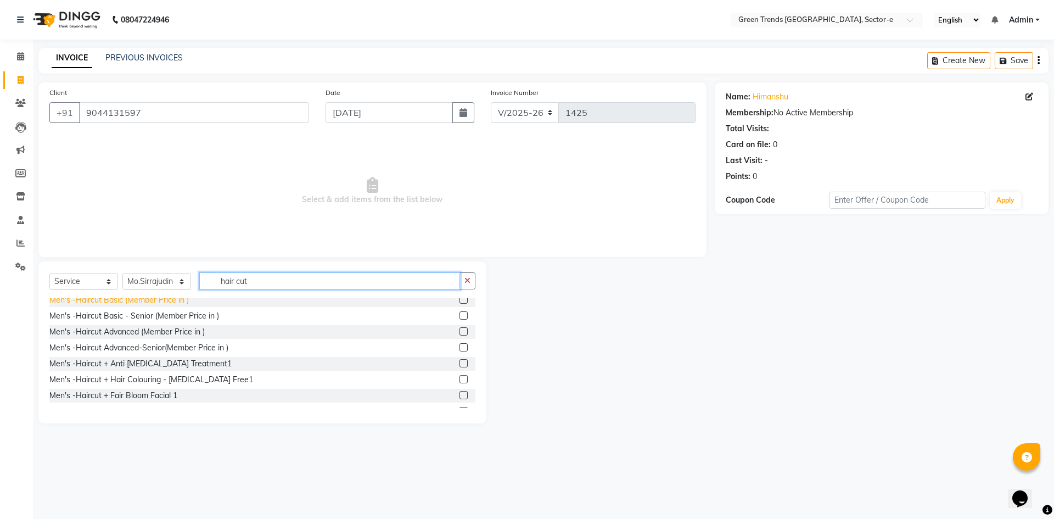
type input "hair cut"
click at [99, 306] on div "Men's -Haircut Basic (Member Price in )" at bounding box center [118, 300] width 139 height 12
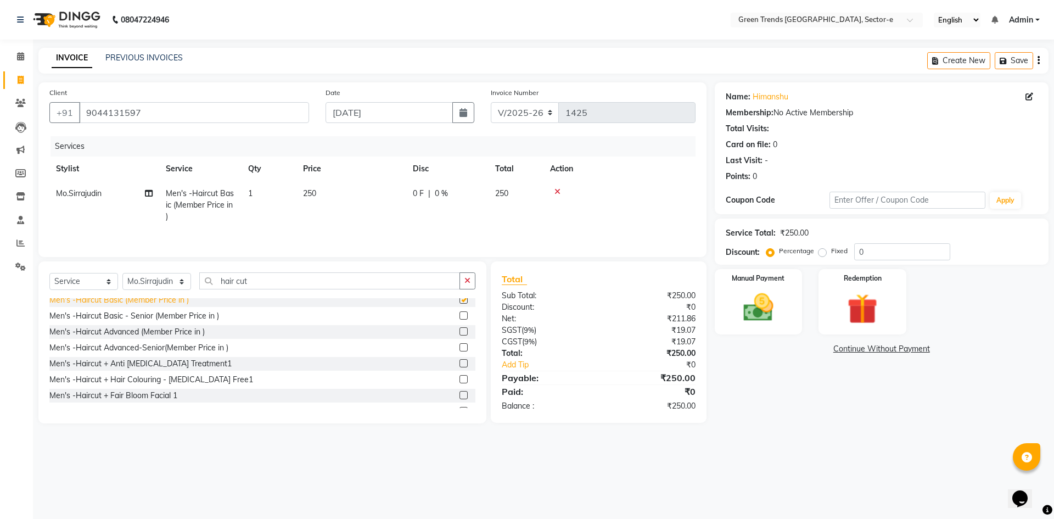
checkbox input "false"
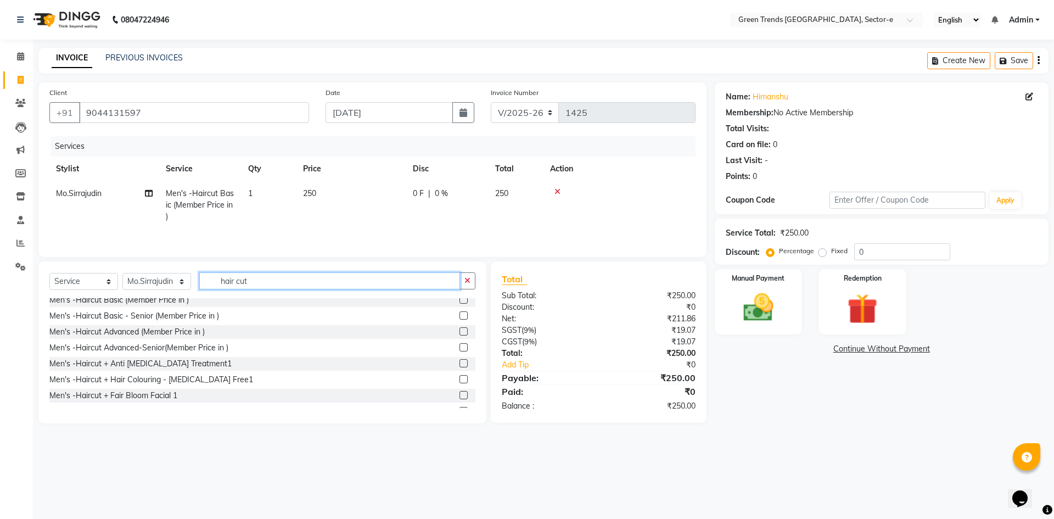
click at [281, 278] on input "hair cut" at bounding box center [329, 280] width 261 height 17
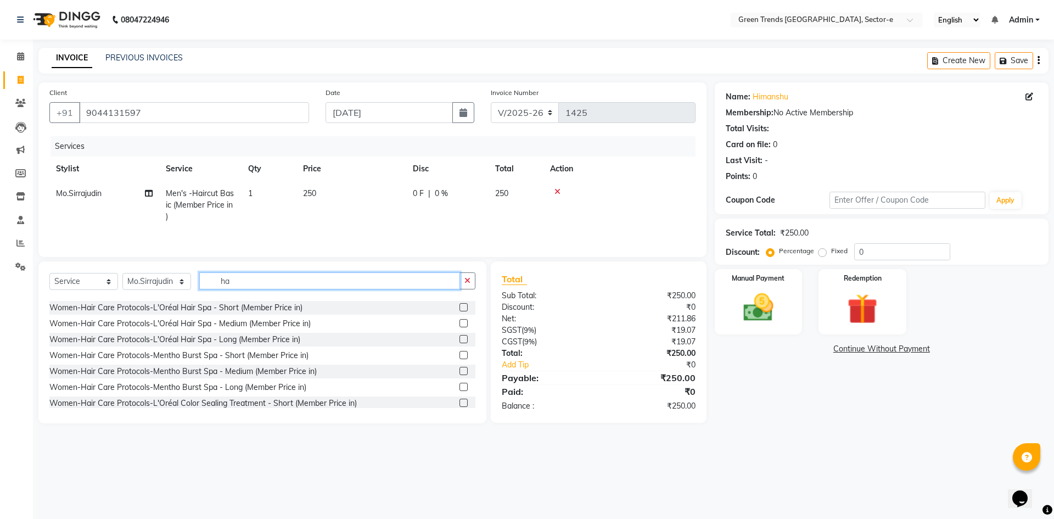
type input "h"
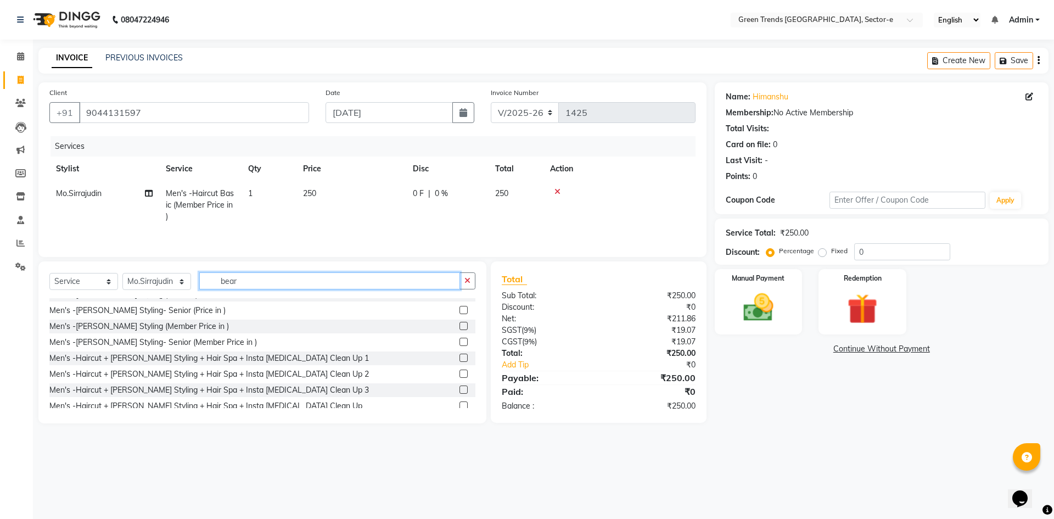
scroll to position [10, 0]
type input "bear"
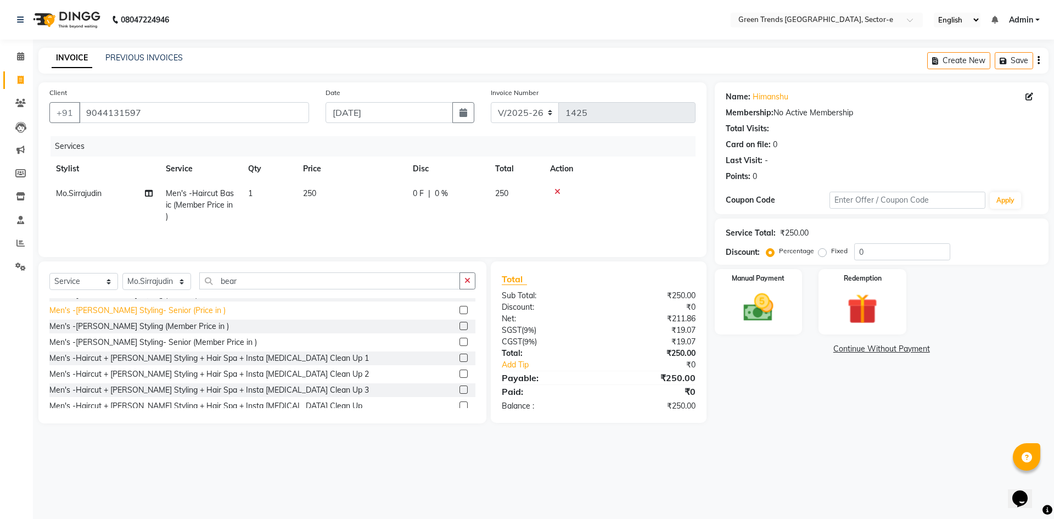
click at [133, 310] on div "Men's -[PERSON_NAME] Styling- Senior (Price in )" at bounding box center [137, 311] width 176 height 12
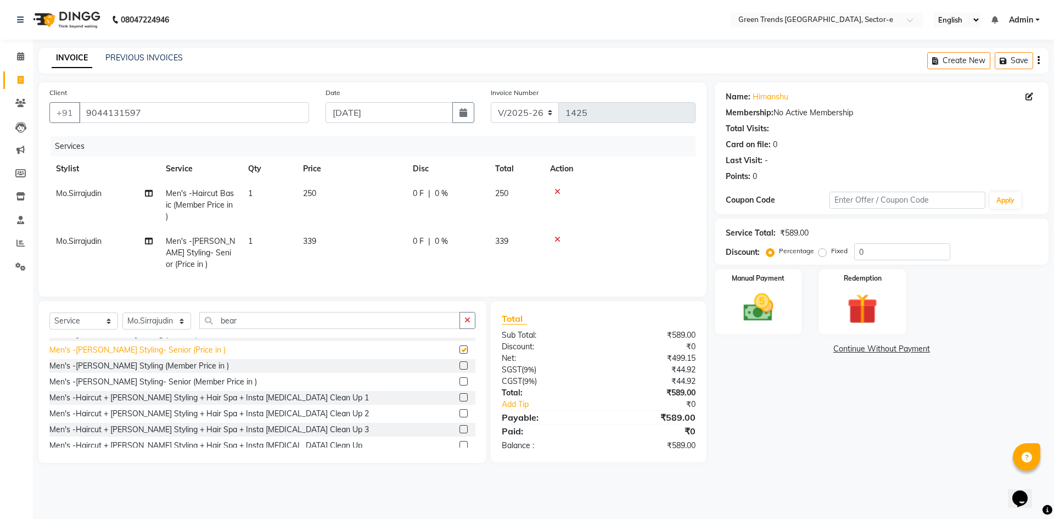
checkbox input "false"
click at [555, 239] on icon at bounding box center [557, 240] width 6 height 8
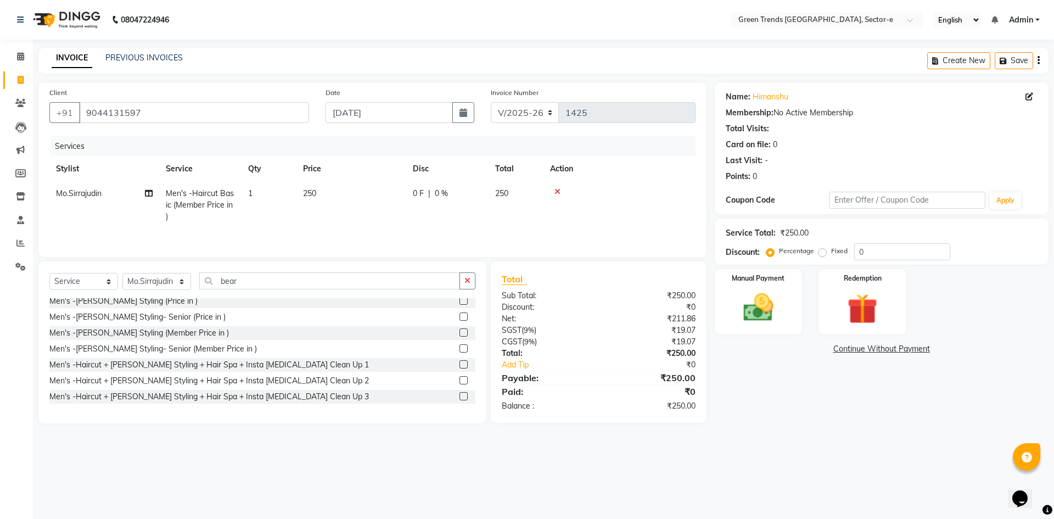
scroll to position [0, 0]
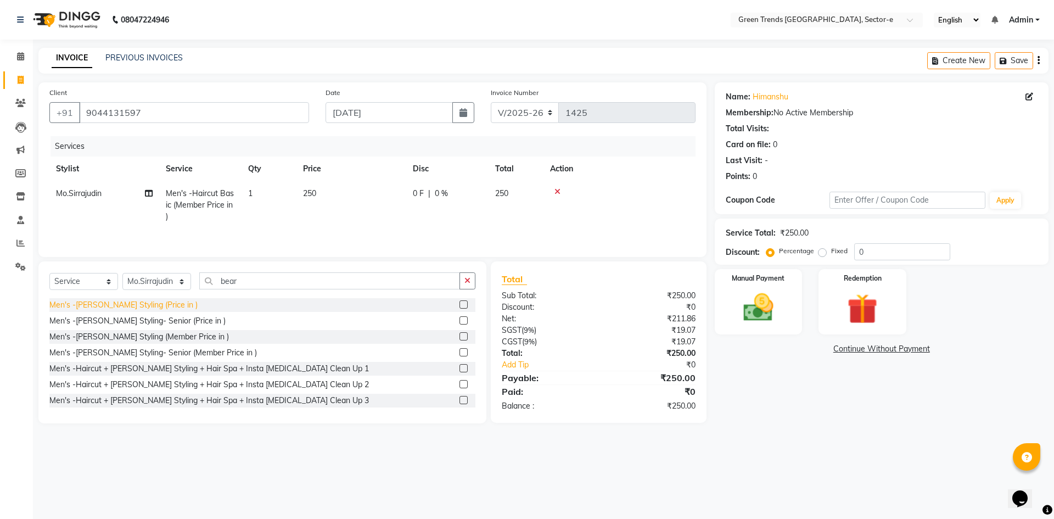
click at [77, 310] on div "Men's -[PERSON_NAME] Styling (Price in )" at bounding box center [123, 305] width 148 height 12
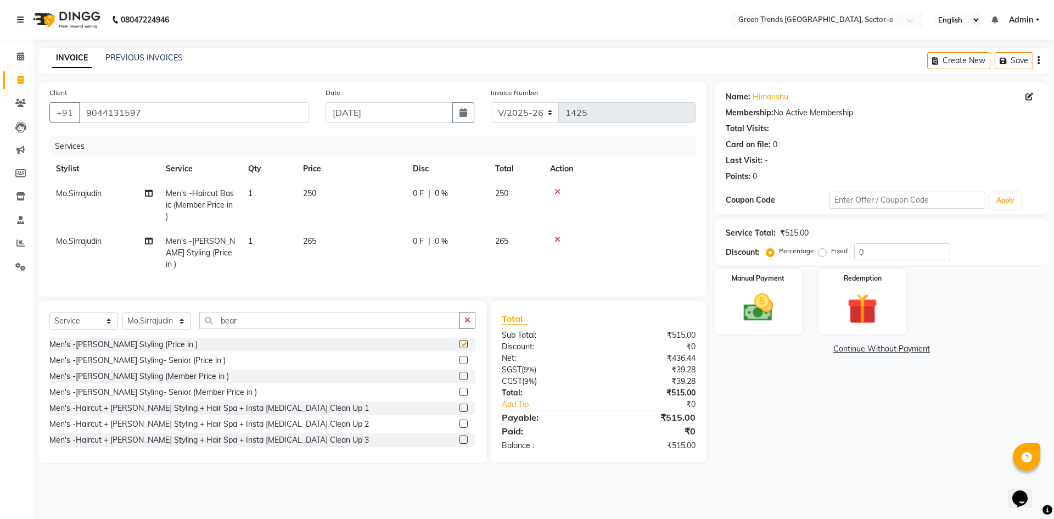
checkbox input "false"
drag, startPoint x: 818, startPoint y: 254, endPoint x: 836, endPoint y: 251, distance: 17.9
click at [831, 254] on label "Fixed" at bounding box center [839, 251] width 16 height 10
click at [821, 254] on input "Fixed" at bounding box center [825, 251] width 8 height 8
radio input "true"
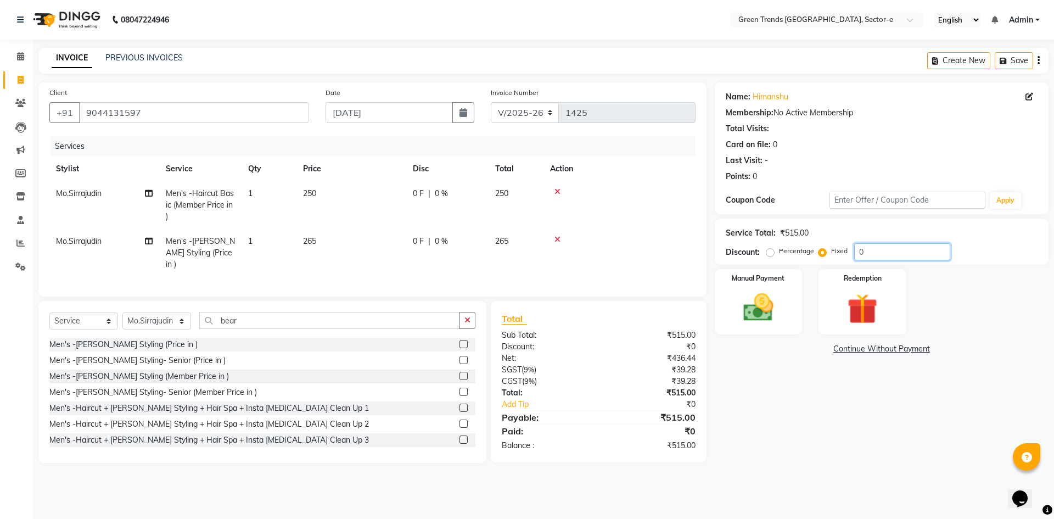
click at [865, 250] on input "0" at bounding box center [902, 251] width 96 height 17
type input "9"
click at [584, 380] on div "CGST ( 9% )" at bounding box center [546, 382] width 105 height 12
click at [559, 192] on icon at bounding box center [557, 192] width 6 height 8
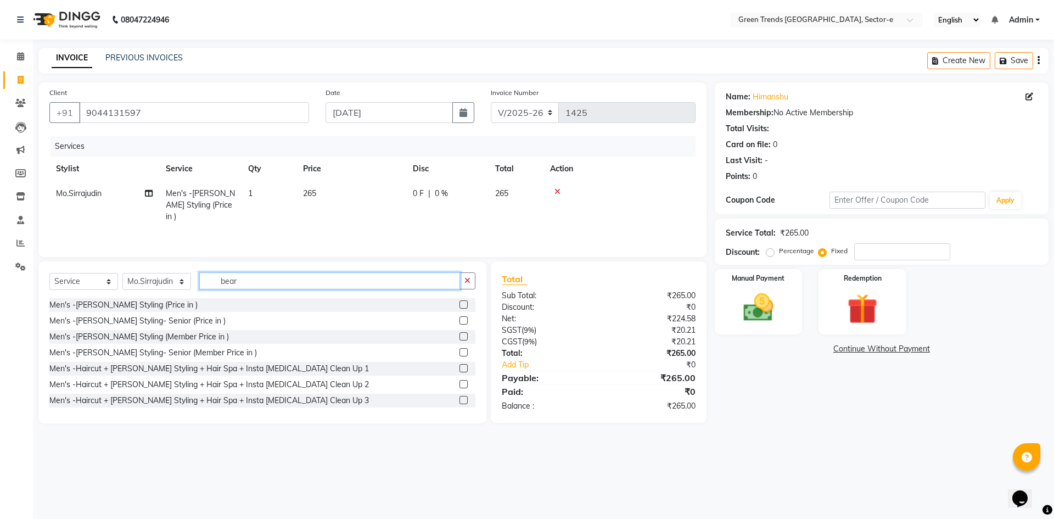
click at [434, 277] on input "bear" at bounding box center [329, 280] width 261 height 17
type input "b"
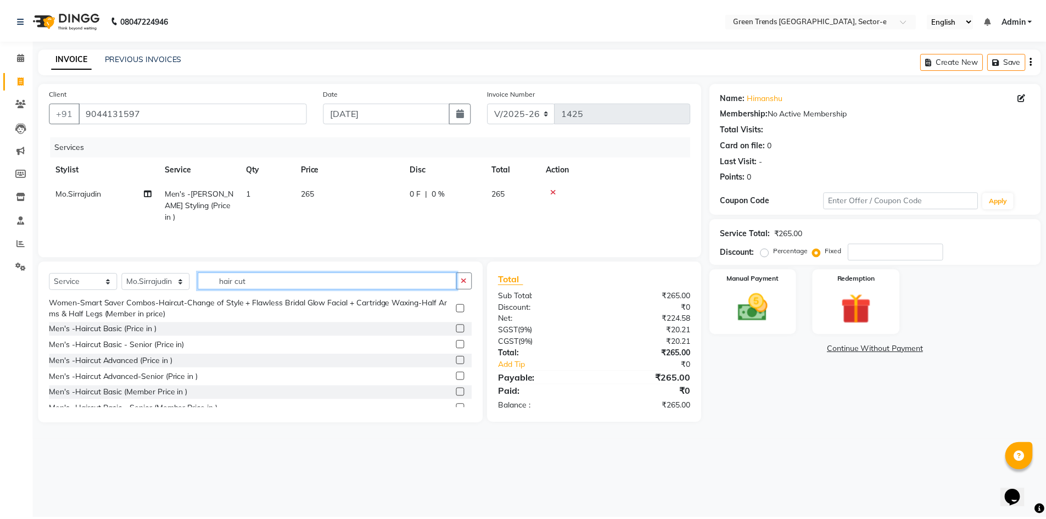
scroll to position [515, 0]
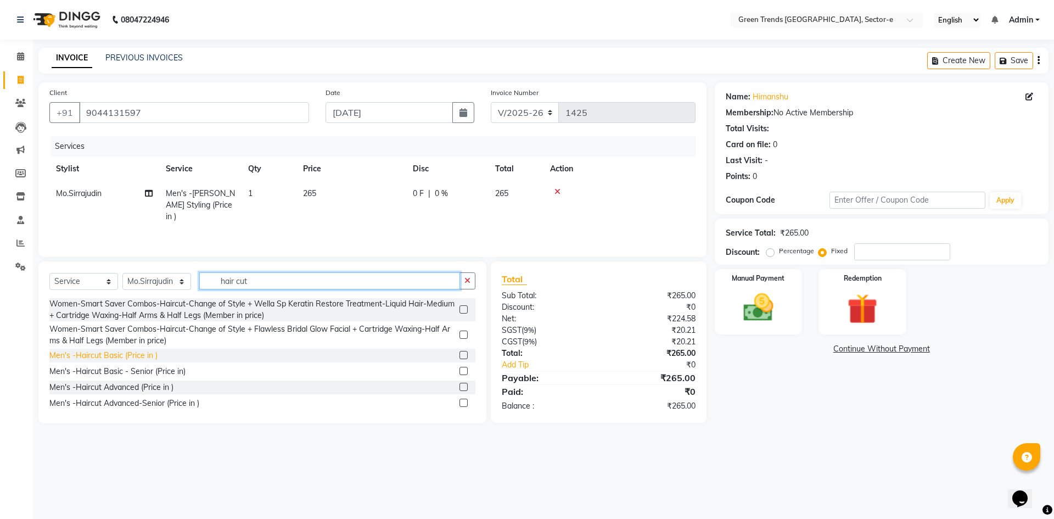
type input "hair cut"
click at [75, 361] on div "Men's -Haircut Basic (Price in )" at bounding box center [103, 356] width 108 height 12
checkbox input "false"
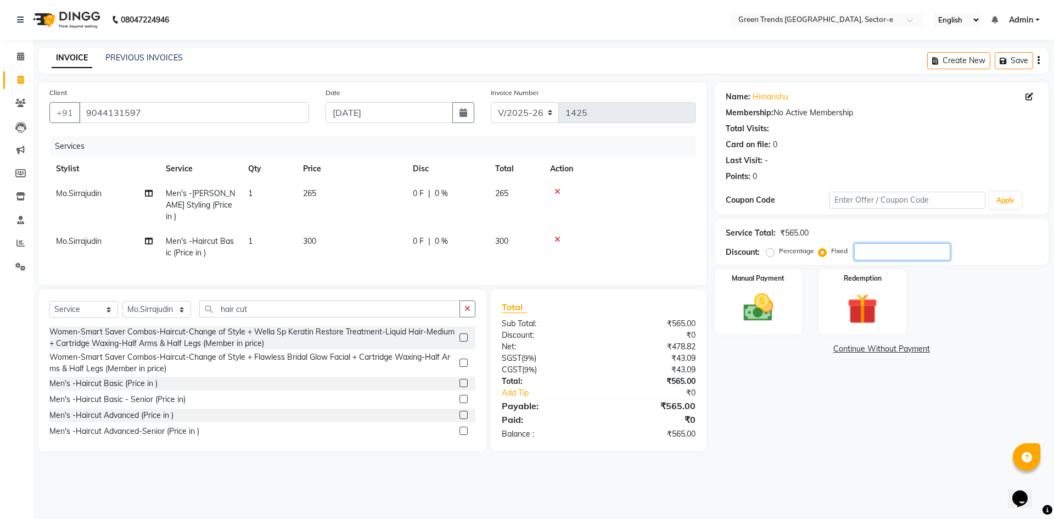
click at [936, 255] on input "number" at bounding box center [902, 251] width 96 height 17
type input "95"
click at [579, 364] on div "CGST ( 9% )" at bounding box center [546, 370] width 105 height 12
click at [761, 308] on img at bounding box center [758, 307] width 51 height 36
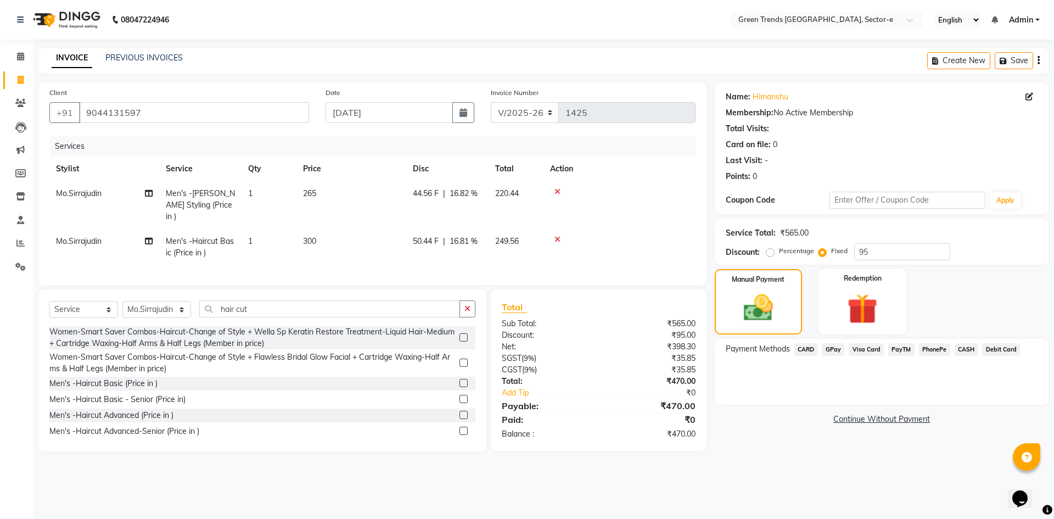
click at [830, 351] on span "GPay" at bounding box center [833, 349] width 23 height 13
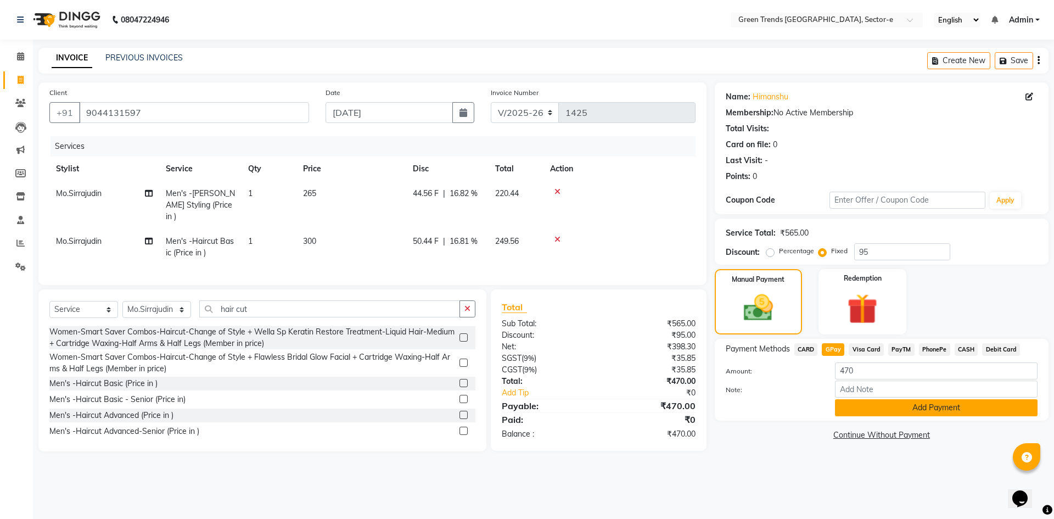
click at [879, 408] on button "Add Payment" at bounding box center [936, 407] width 203 height 17
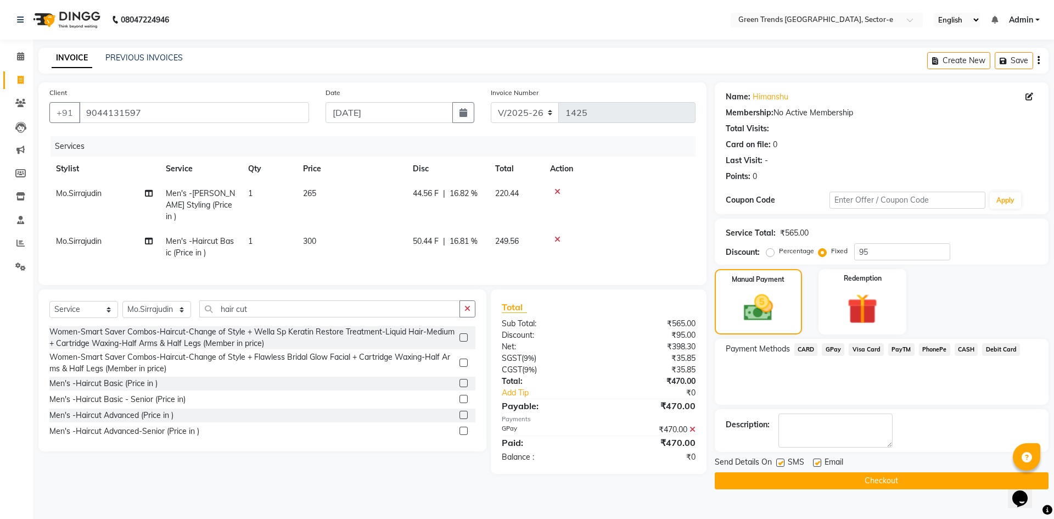
drag, startPoint x: 816, startPoint y: 464, endPoint x: 786, endPoint y: 460, distance: 30.5
click at [812, 462] on div "Send Details On SMS Email" at bounding box center [882, 463] width 334 height 14
click at [781, 461] on label at bounding box center [780, 462] width 8 height 8
click at [781, 461] on input "checkbox" at bounding box center [779, 463] width 7 height 7
checkbox input "false"
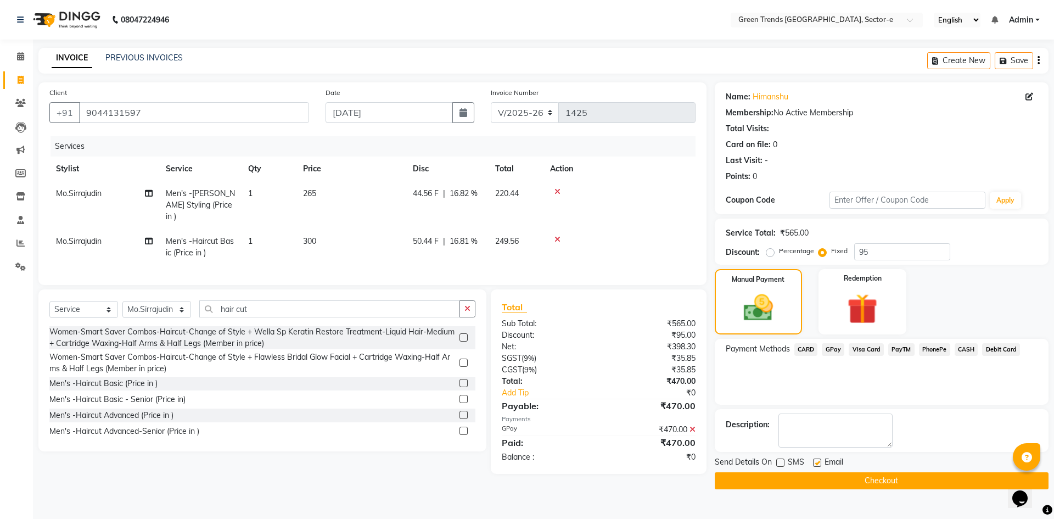
click at [804, 478] on button "Checkout" at bounding box center [882, 480] width 334 height 17
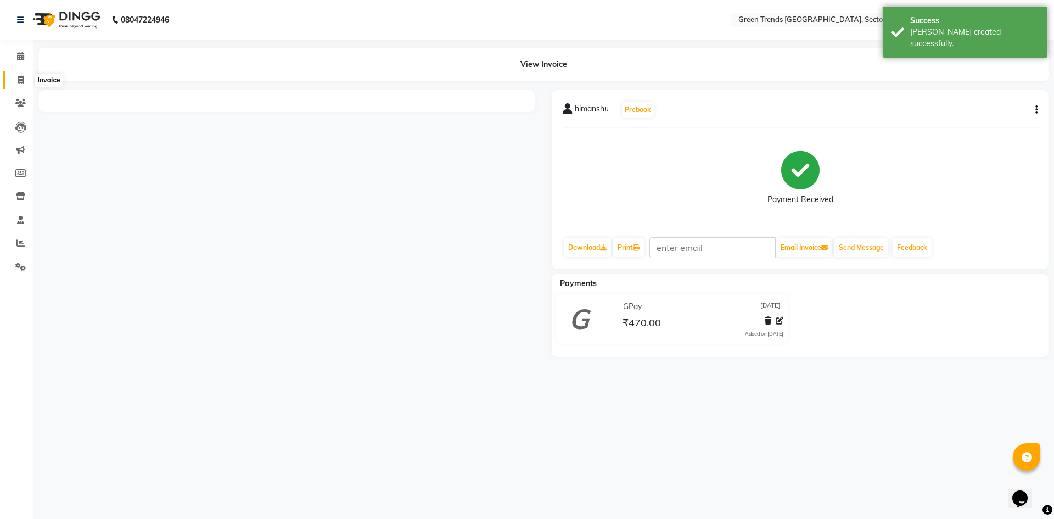
click at [24, 80] on span at bounding box center [20, 80] width 19 height 13
select select "service"
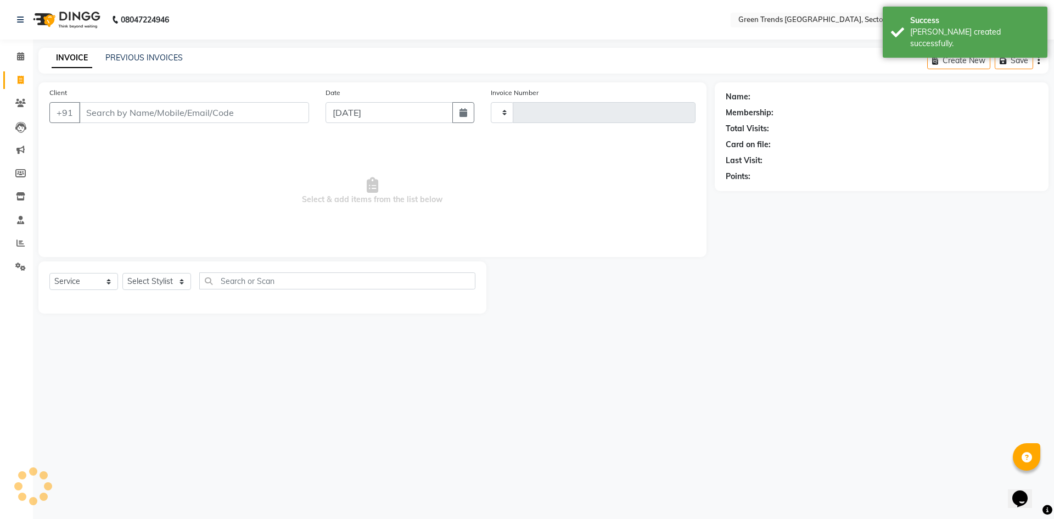
type input "1426"
select select "7023"
click at [148, 59] on link "PREVIOUS INVOICES" at bounding box center [143, 58] width 77 height 10
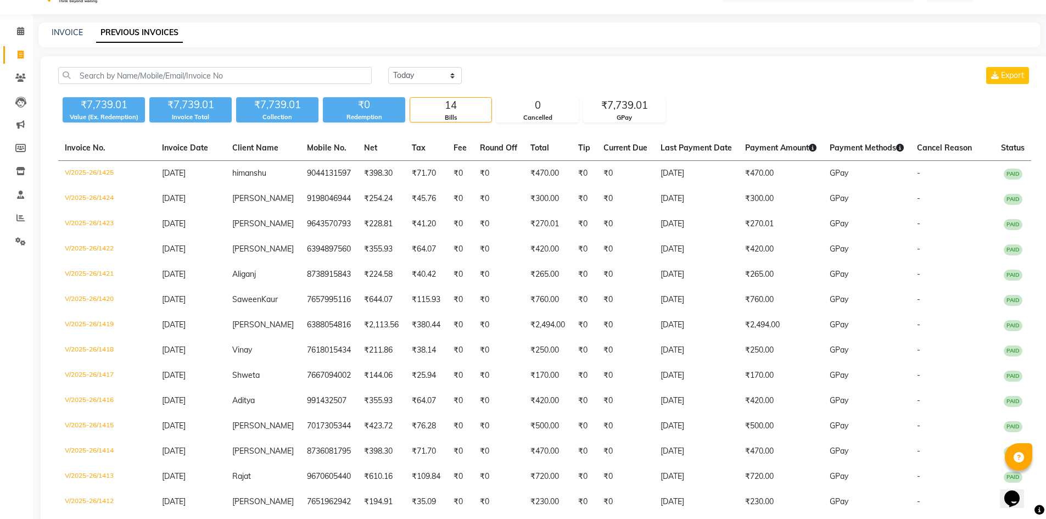
scroll to position [3, 0]
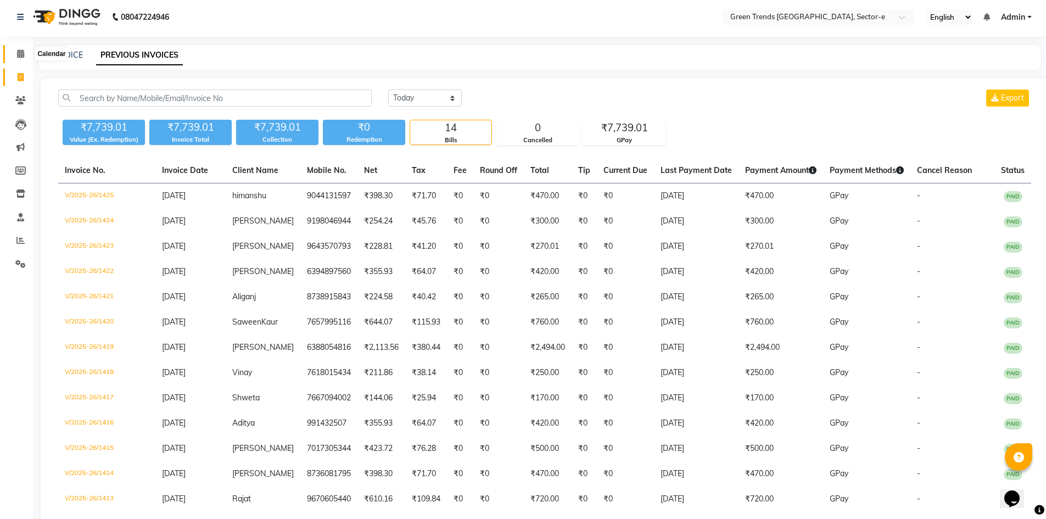
click at [20, 49] on icon at bounding box center [20, 53] width 7 height 8
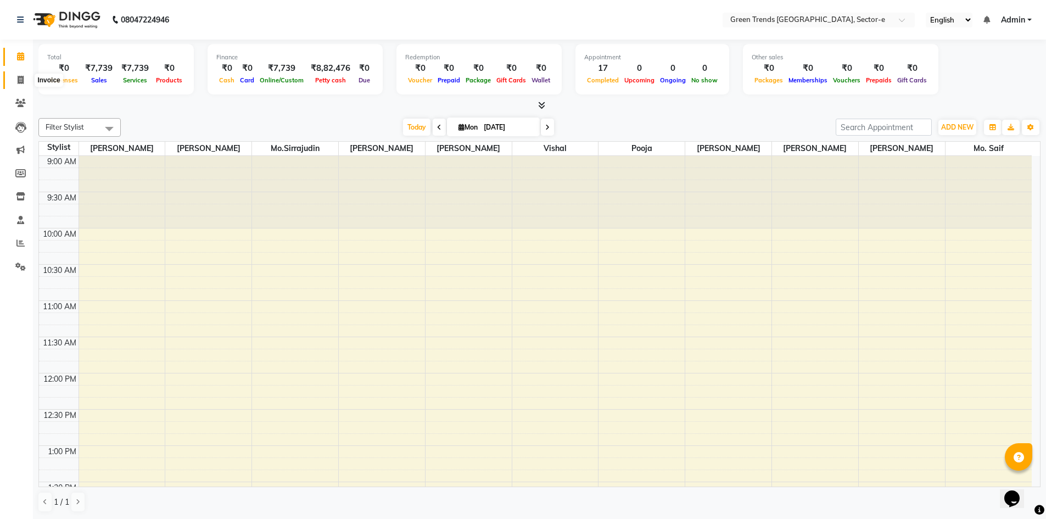
click at [15, 75] on span at bounding box center [20, 80] width 19 height 13
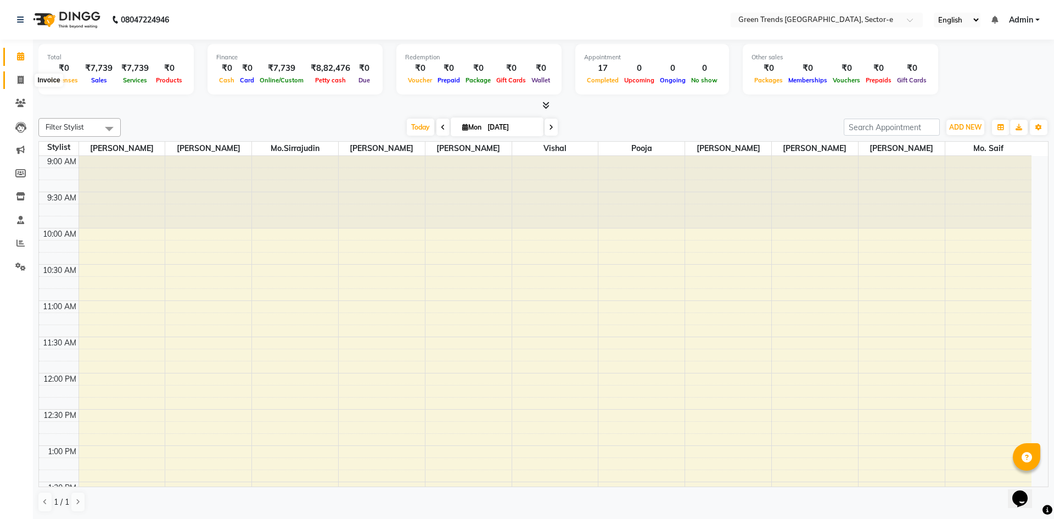
select select "7023"
select select "service"
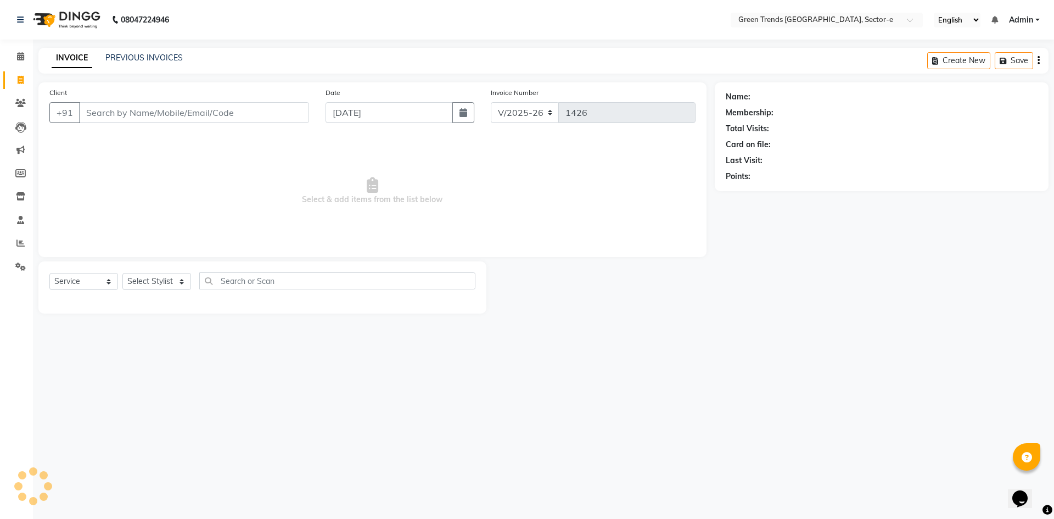
click at [297, 111] on input "Client" at bounding box center [194, 112] width 230 height 21
type input "9415645294"
click at [287, 114] on span "Add Client" at bounding box center [280, 112] width 43 height 11
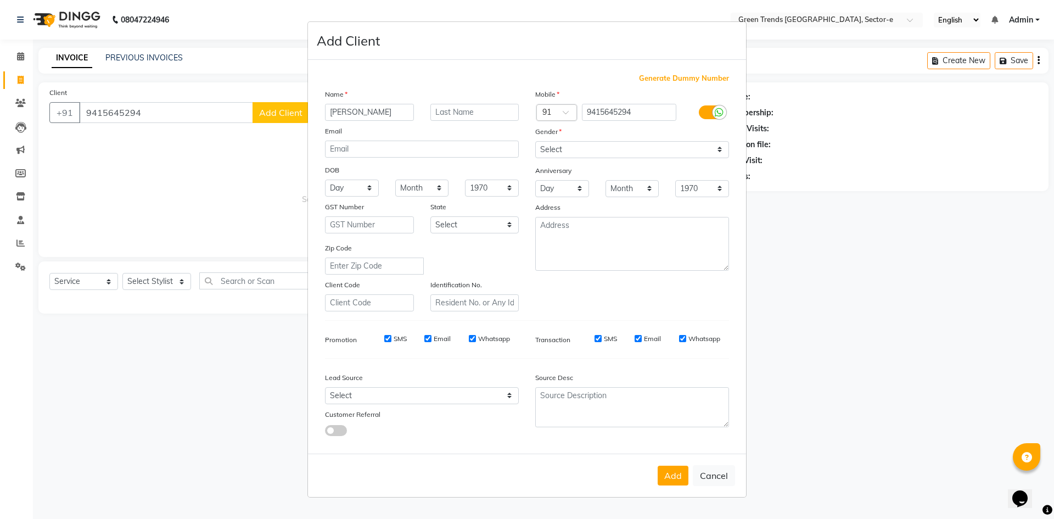
type input "[PERSON_NAME]"
click at [710, 148] on select "Select [DEMOGRAPHIC_DATA] [DEMOGRAPHIC_DATA] Other Prefer Not To Say" at bounding box center [632, 149] width 194 height 17
select select "[DEMOGRAPHIC_DATA]"
click at [535, 141] on select "Select [DEMOGRAPHIC_DATA] [DEMOGRAPHIC_DATA] Other Prefer Not To Say" at bounding box center [632, 149] width 194 height 17
click at [667, 474] on button "Add" at bounding box center [673, 476] width 31 height 20
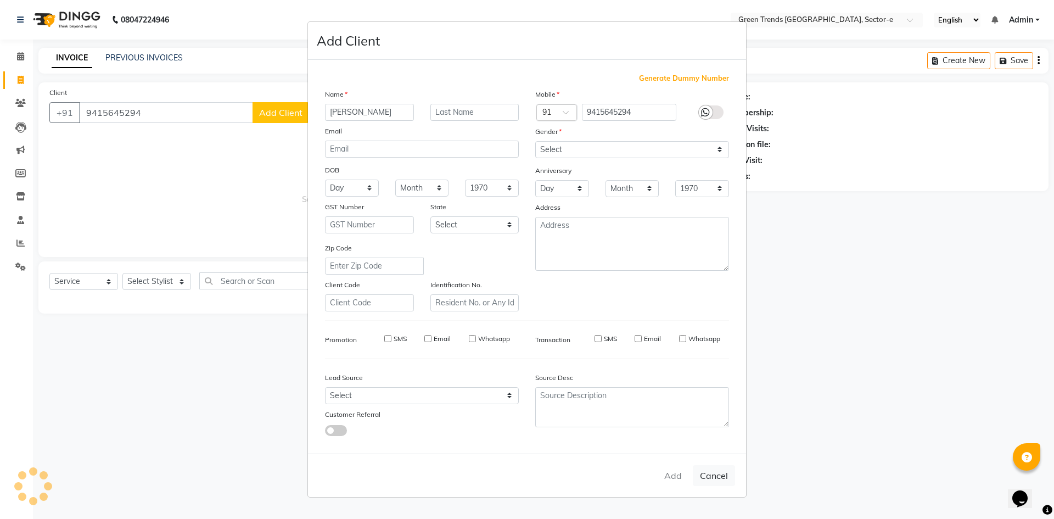
select select
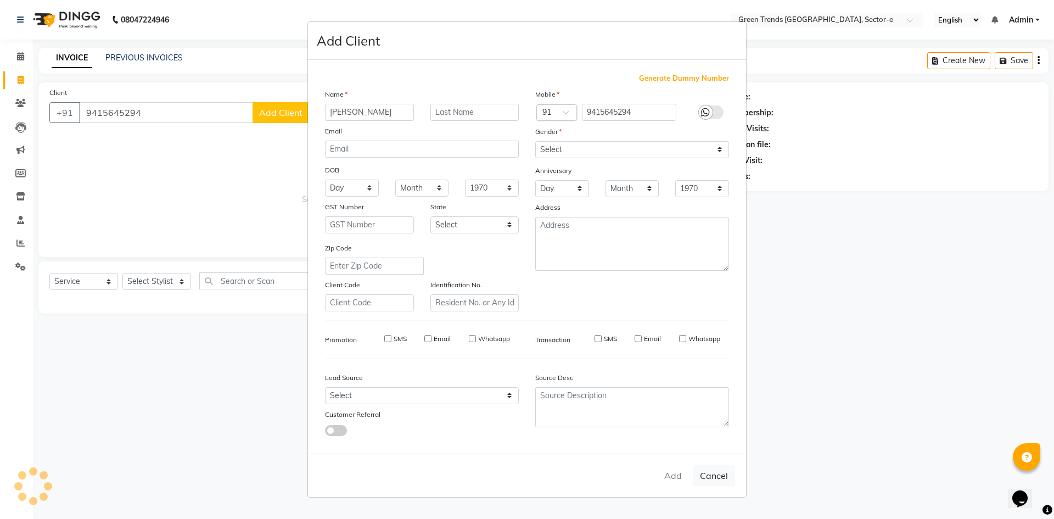
select select
checkbox input "false"
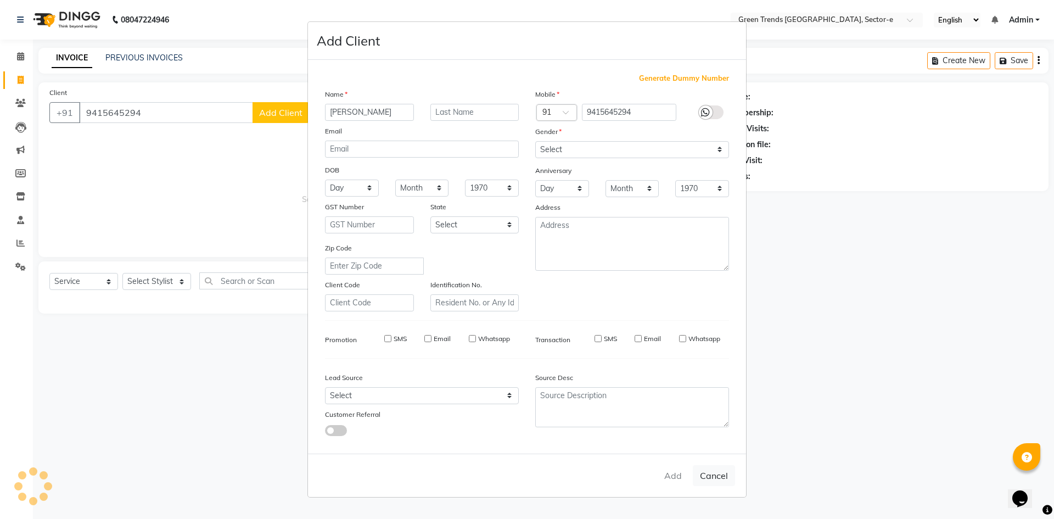
checkbox input "false"
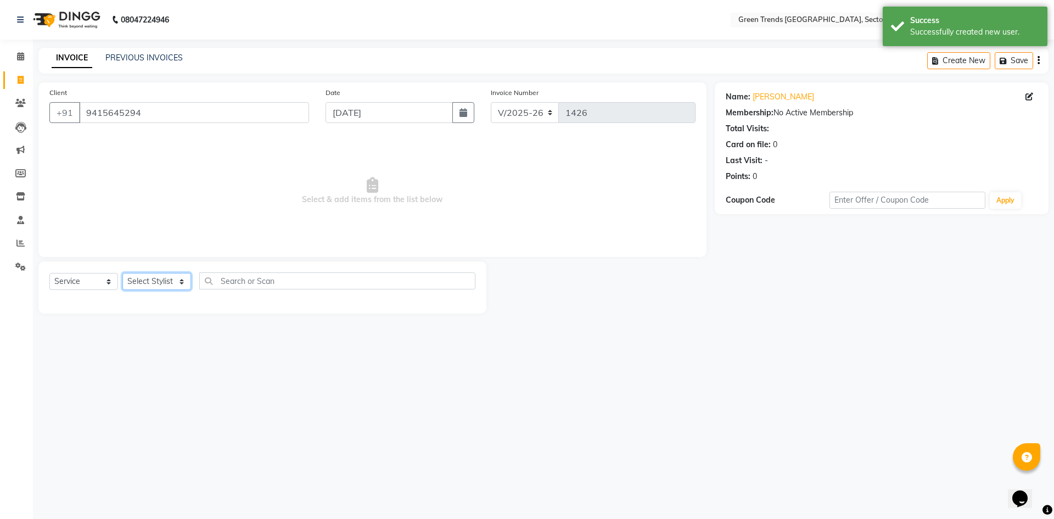
click at [153, 286] on select "Select Stylist [PERSON_NAME] [PERSON_NAME] Mo. [PERSON_NAME].[PERSON_NAME] [PER…" at bounding box center [156, 281] width 69 height 17
select select "58750"
click at [122, 273] on select "Select Stylist [PERSON_NAME] [PERSON_NAME] Mo. [PERSON_NAME].[PERSON_NAME] [PER…" at bounding box center [156, 281] width 69 height 17
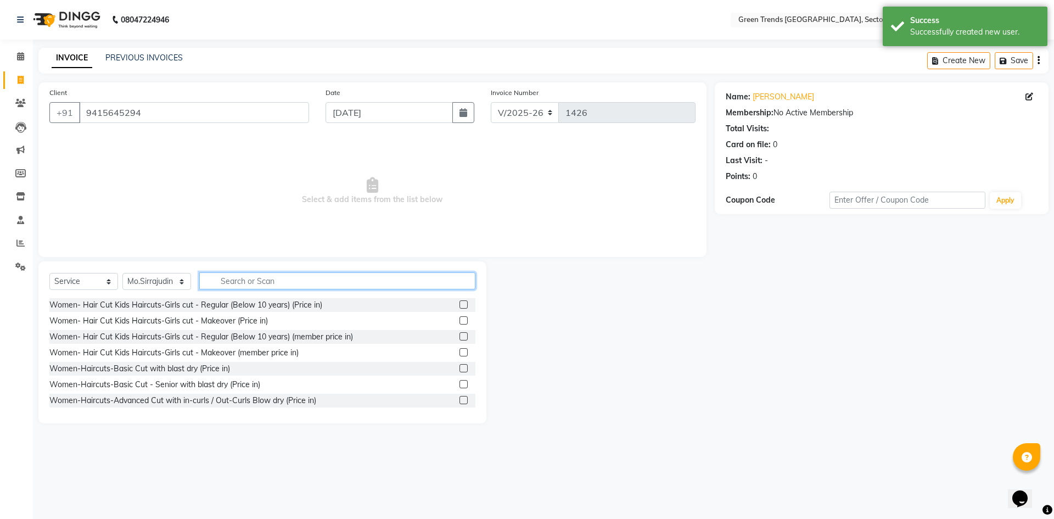
click at [312, 279] on input "text" at bounding box center [337, 280] width 276 height 17
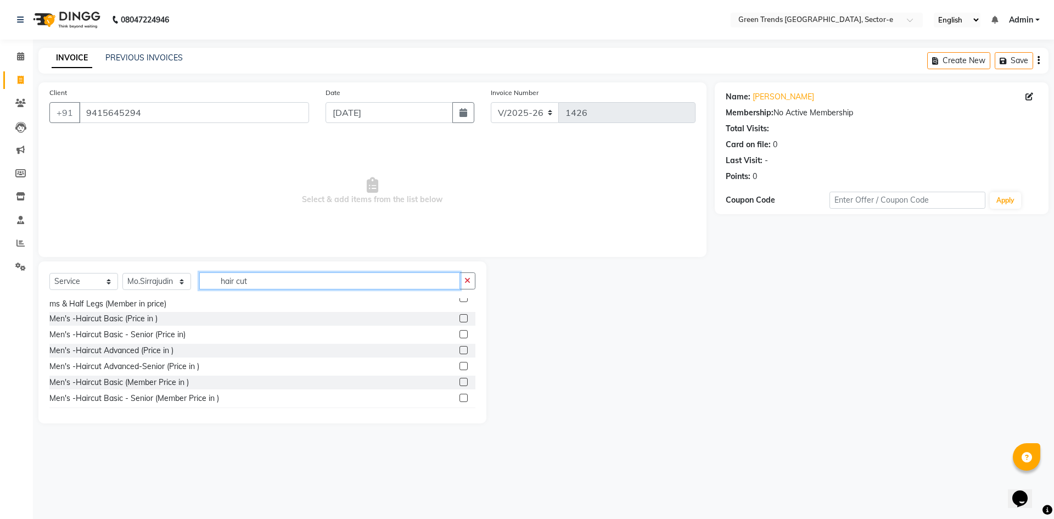
scroll to position [573, 0]
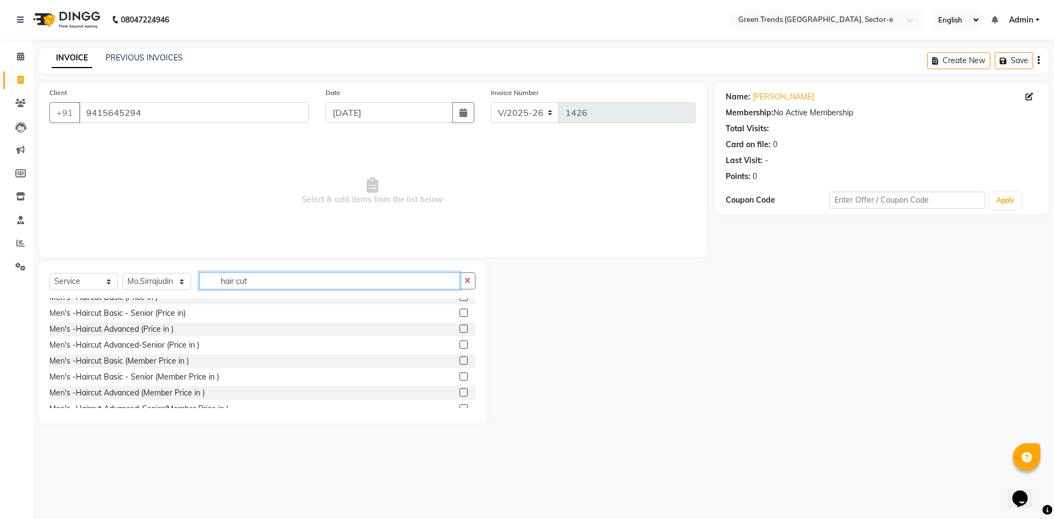
type input "hair cut"
click at [130, 304] on div "Men's -Haircut Basic (Price in )" at bounding box center [262, 297] width 426 height 14
click at [133, 303] on div "Men's -Haircut Basic (Price in )" at bounding box center [103, 298] width 108 height 12
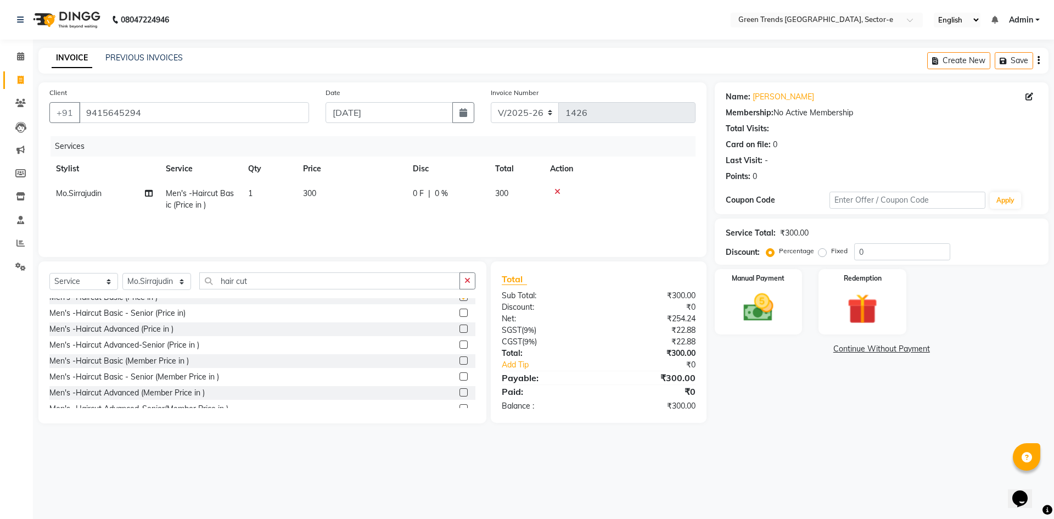
checkbox input "false"
click at [292, 279] on input "hair cut" at bounding box center [329, 280] width 261 height 17
type input "h"
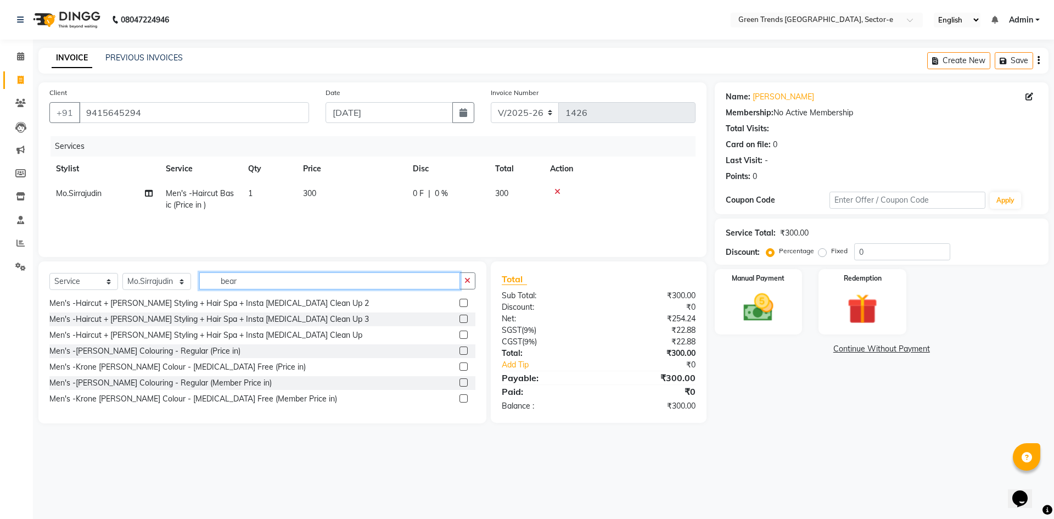
scroll to position [0, 0]
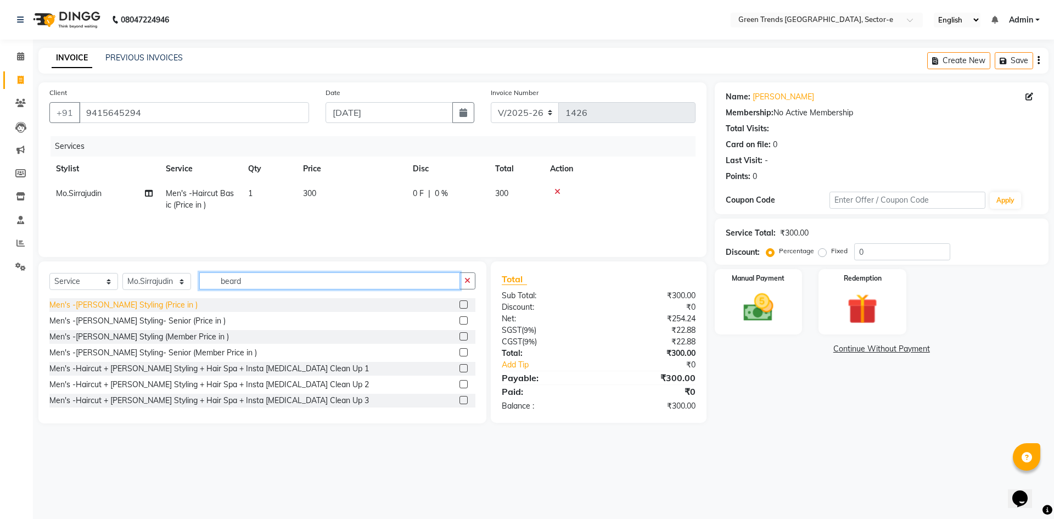
type input "beard"
click at [107, 305] on div "Men's -[PERSON_NAME] Styling (Price in )" at bounding box center [123, 305] width 148 height 12
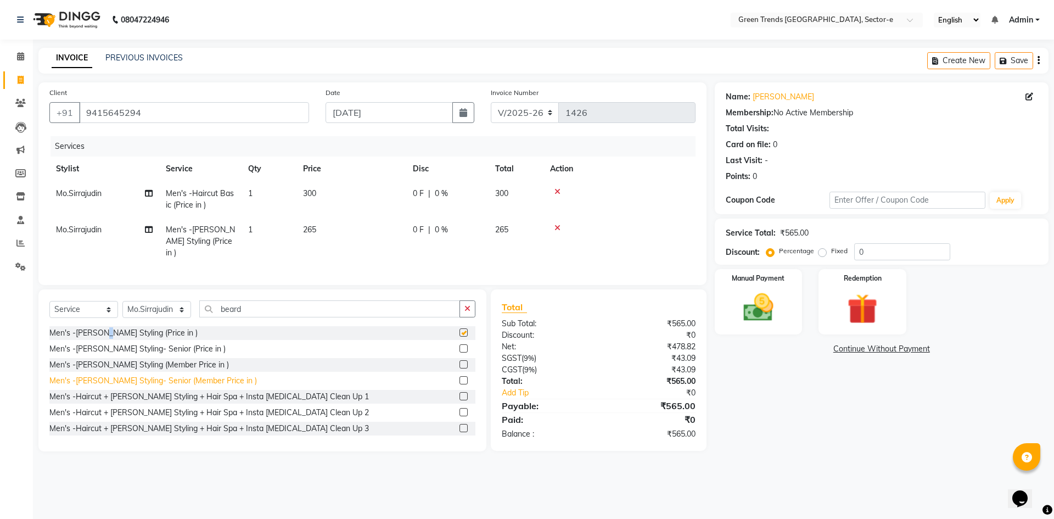
checkbox input "false"
click at [831, 253] on label "Fixed" at bounding box center [839, 251] width 16 height 10
click at [824, 253] on input "Fixed" at bounding box center [825, 251] width 8 height 8
radio input "true"
click at [869, 253] on input "0" at bounding box center [902, 251] width 96 height 17
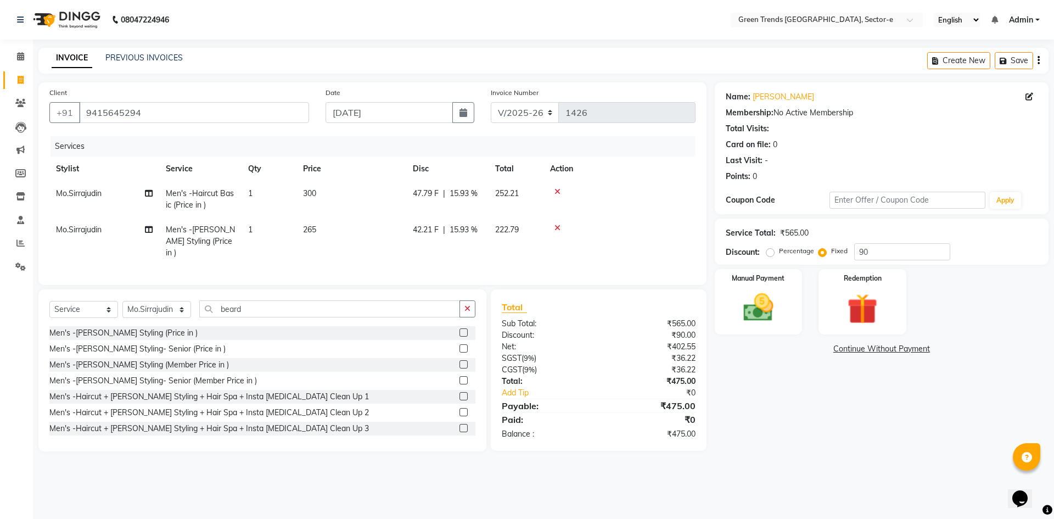
click at [538, 417] on div "Paid:" at bounding box center [546, 419] width 105 height 13
click at [922, 247] on input "90" at bounding box center [902, 251] width 96 height 17
type input "9"
type input "8"
type input "95"
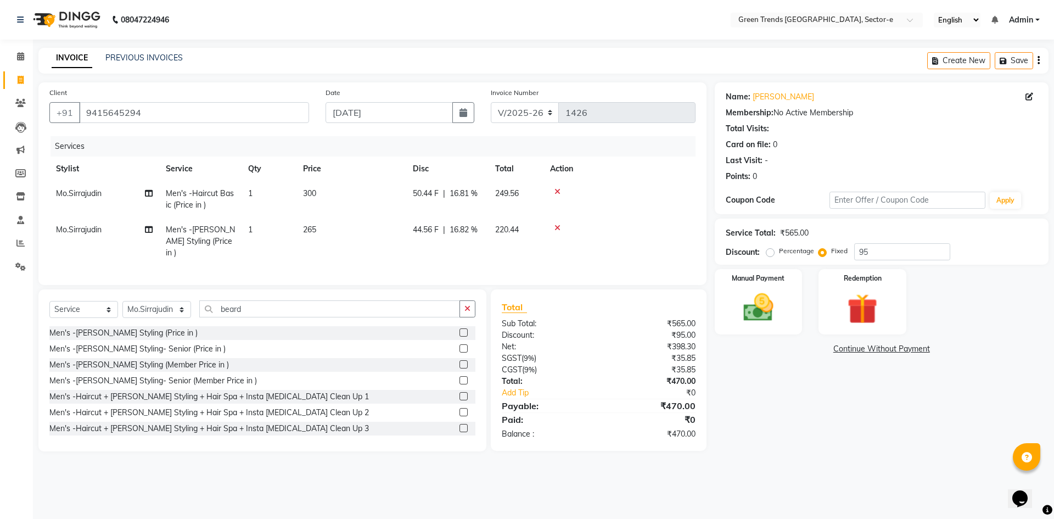
click at [657, 359] on div "₹35.85" at bounding box center [650, 358] width 105 height 12
click at [746, 289] on div "Manual Payment" at bounding box center [758, 302] width 91 height 68
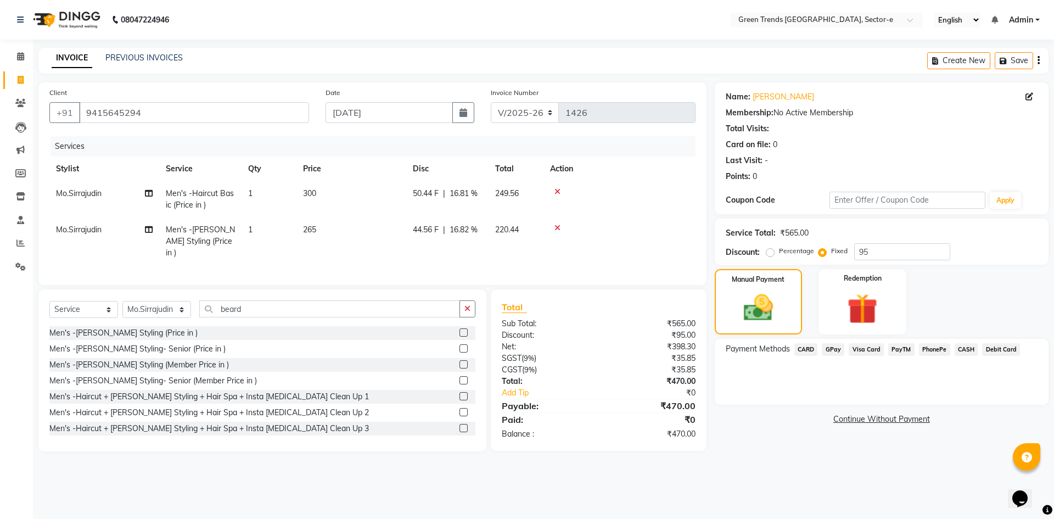
click at [970, 344] on span "CASH" at bounding box center [967, 349] width 24 height 13
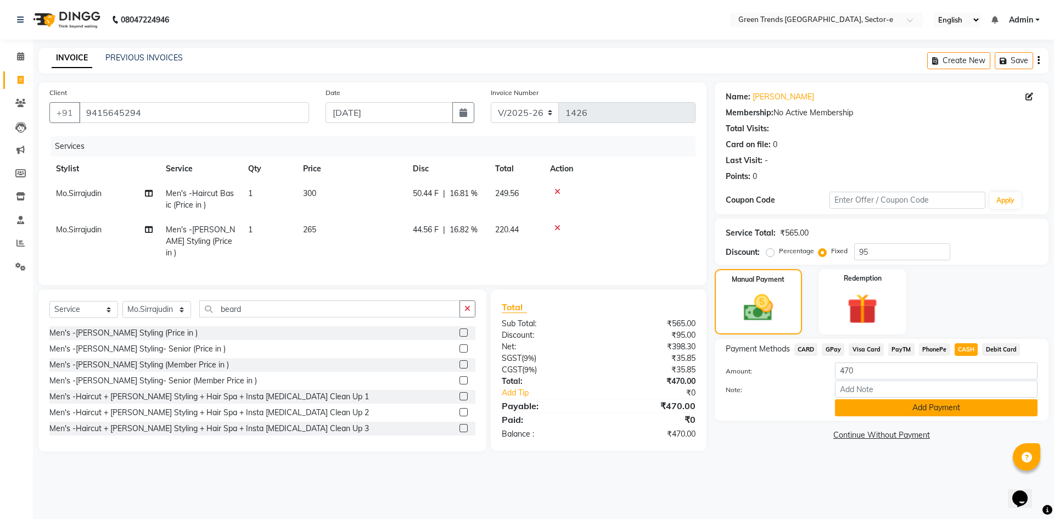
click at [917, 409] on button "Add Payment" at bounding box center [936, 407] width 203 height 17
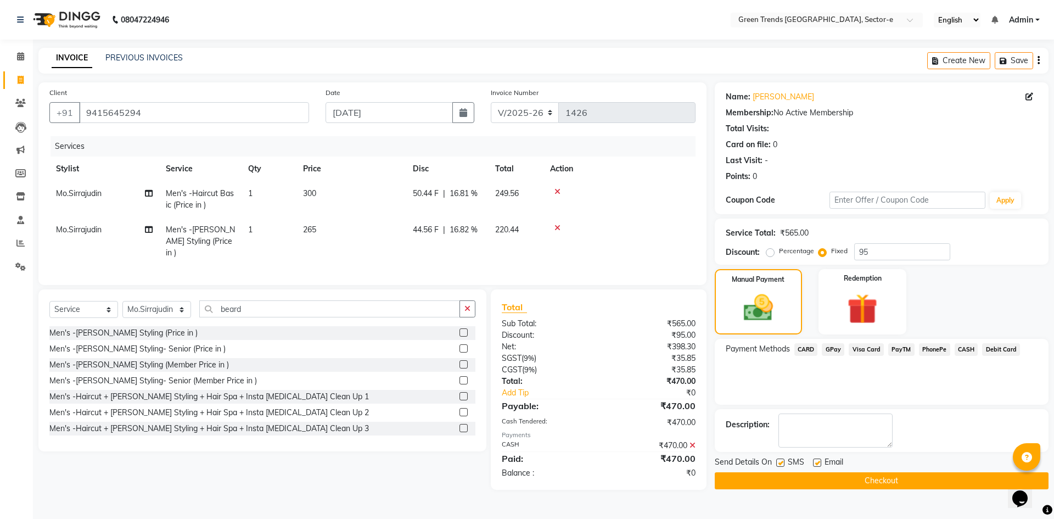
click at [815, 462] on label at bounding box center [817, 462] width 8 height 8
click at [815, 462] on input "checkbox" at bounding box center [816, 463] width 7 height 7
checkbox input "false"
drag, startPoint x: 782, startPoint y: 461, endPoint x: 787, endPoint y: 471, distance: 11.5
click at [782, 461] on label at bounding box center [780, 462] width 8 height 8
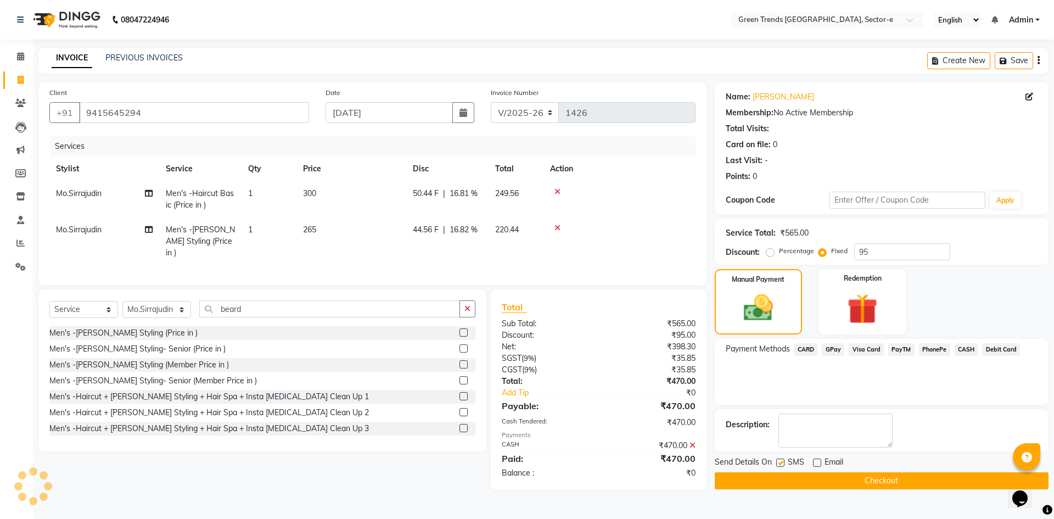
click at [782, 461] on input "checkbox" at bounding box center [779, 463] width 7 height 7
checkbox input "false"
click at [790, 477] on button "Checkout" at bounding box center [882, 480] width 334 height 17
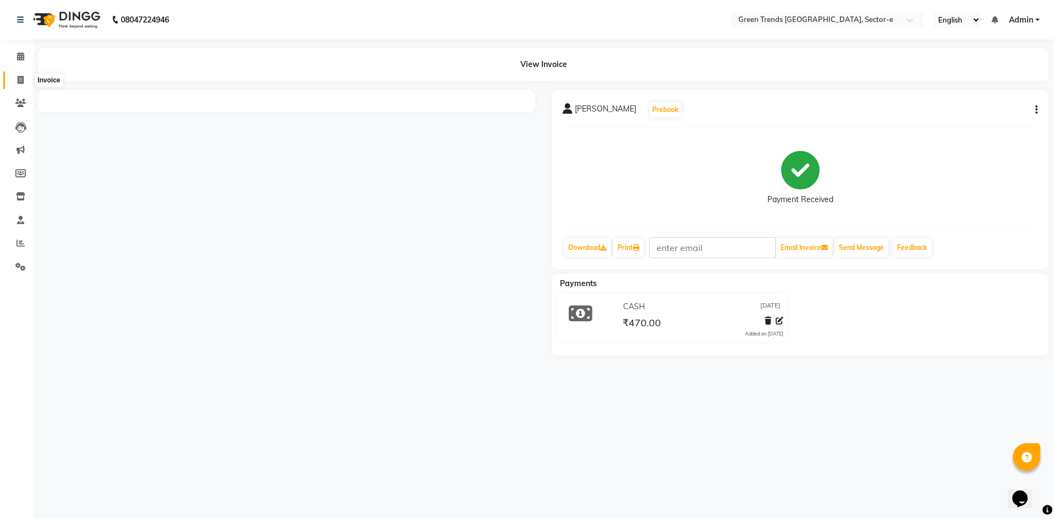
click at [19, 77] on icon at bounding box center [21, 80] width 6 height 8
select select "service"
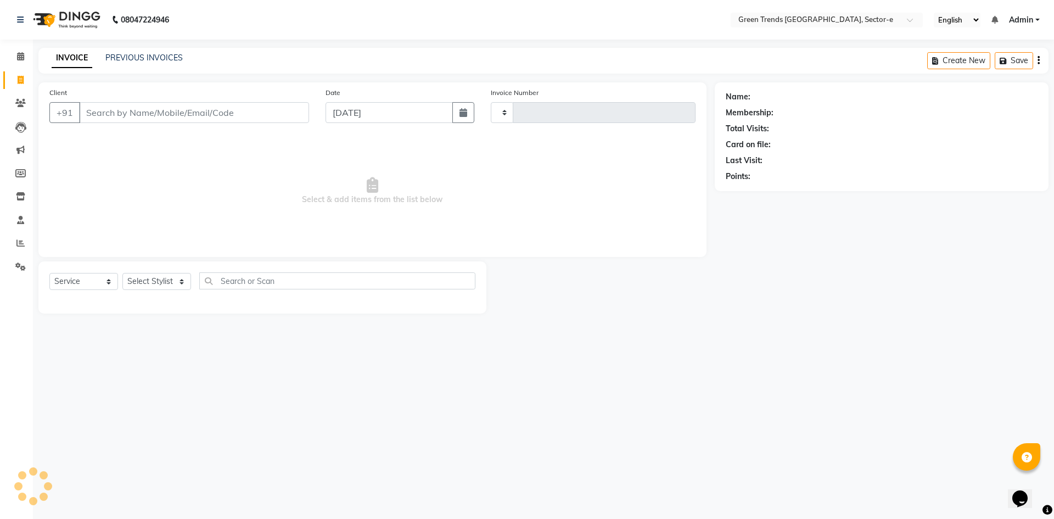
type input "1427"
select select "7023"
click at [135, 57] on link "PREVIOUS INVOICES" at bounding box center [143, 58] width 77 height 10
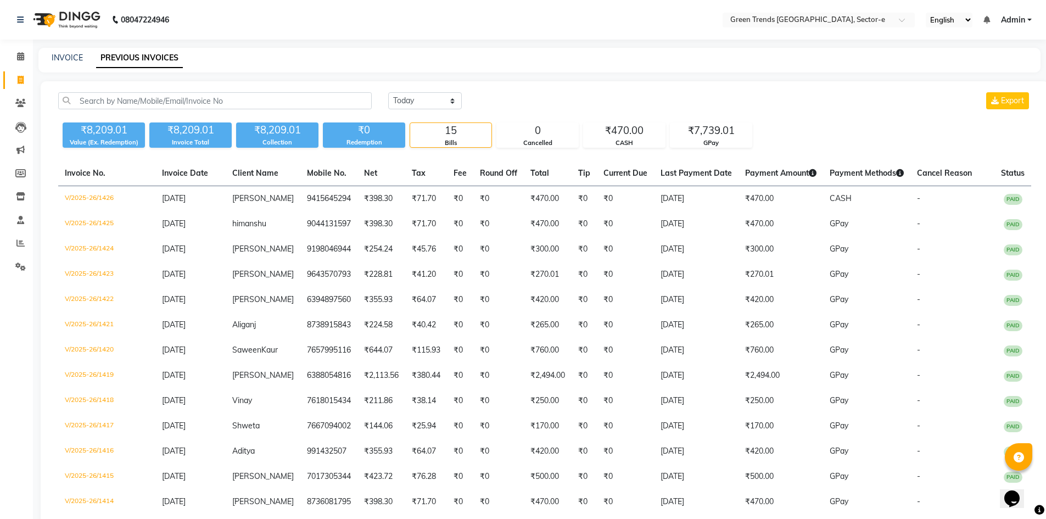
click at [1016, 18] on span "Admin" at bounding box center [1013, 20] width 24 height 12
click at [994, 73] on link "Sign out" at bounding box center [975, 75] width 100 height 17
